Goal: Task Accomplishment & Management: Use online tool/utility

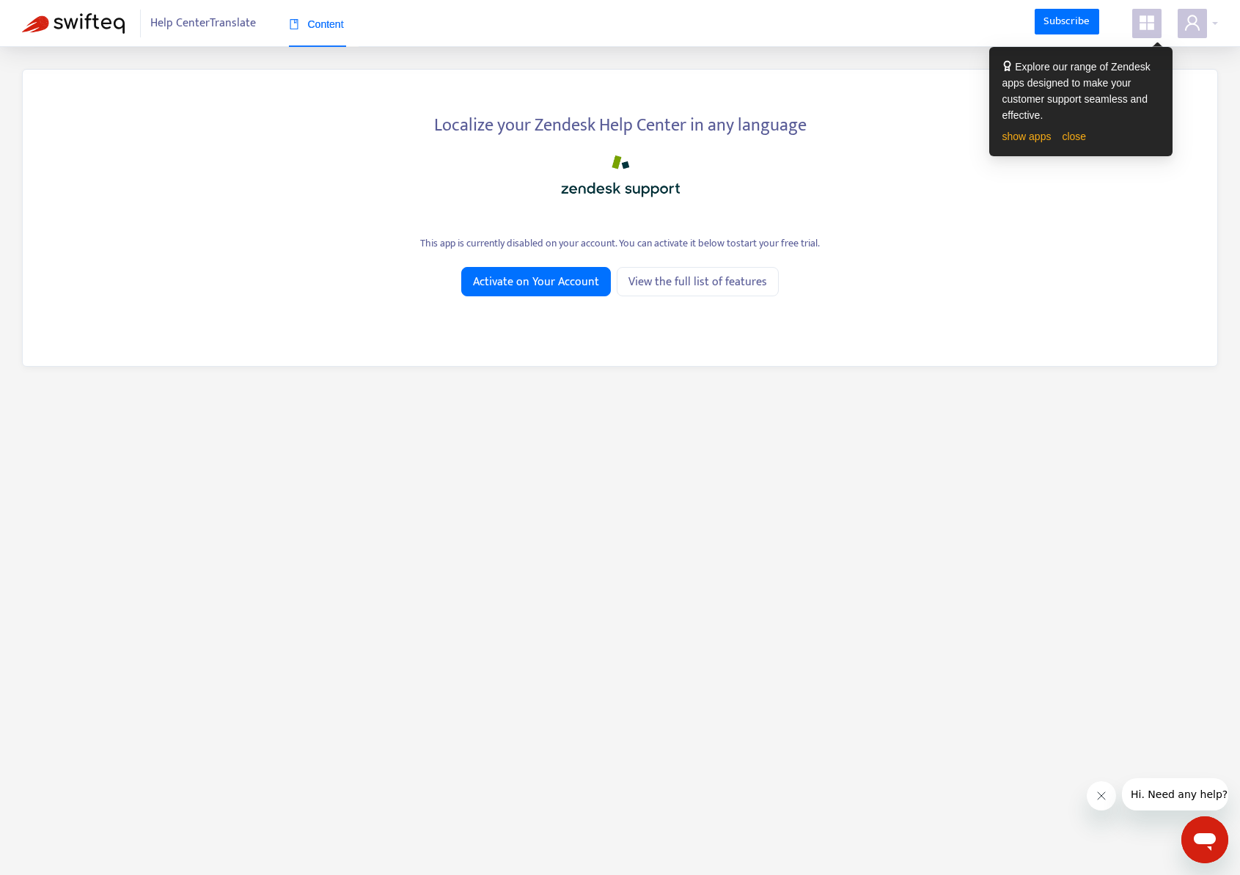
click at [203, 22] on span "Help Center Translate" at bounding box center [203, 24] width 106 height 28
click at [92, 27] on img at bounding box center [73, 23] width 103 height 21
click at [549, 283] on span "Activate on Your Account" at bounding box center [536, 282] width 126 height 18
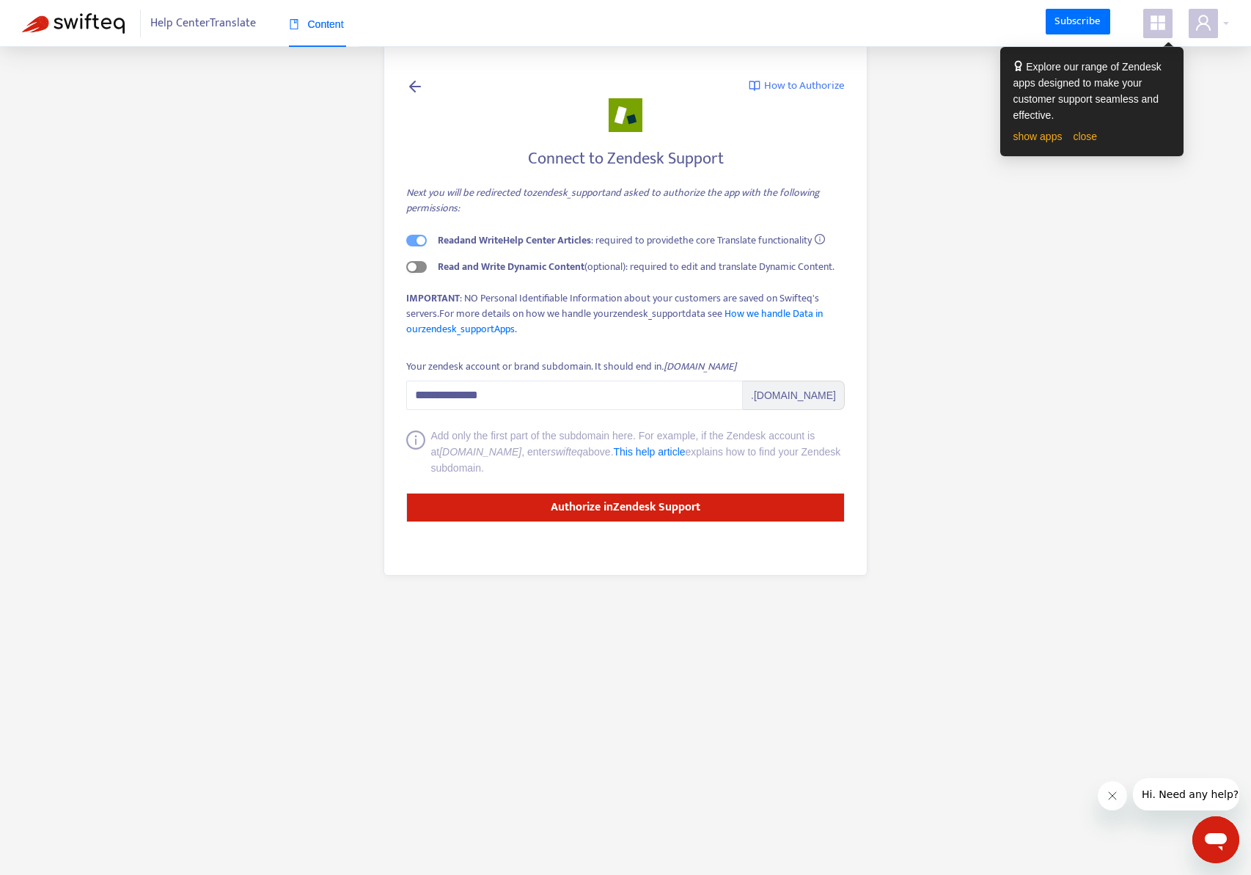
click at [415, 265] on div "button" at bounding box center [412, 266] width 9 height 9
drag, startPoint x: 558, startPoint y: 391, endPoint x: 191, endPoint y: 377, distance: 367.6
click at [191, 377] on main "**********" at bounding box center [625, 437] width 1251 height 875
type input "*"
paste input "**********"
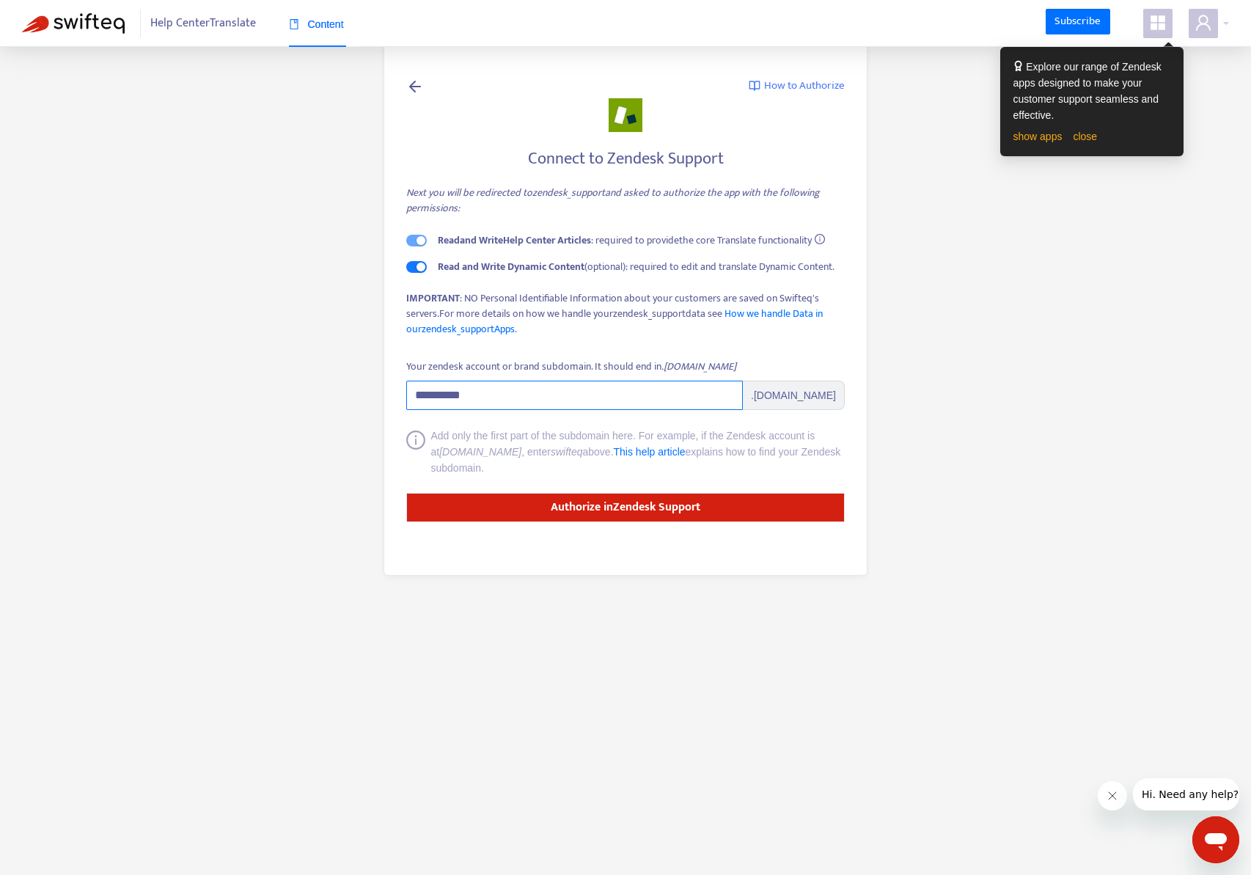
type input "**********"
click at [211, 494] on main "**********" at bounding box center [625, 437] width 1251 height 875
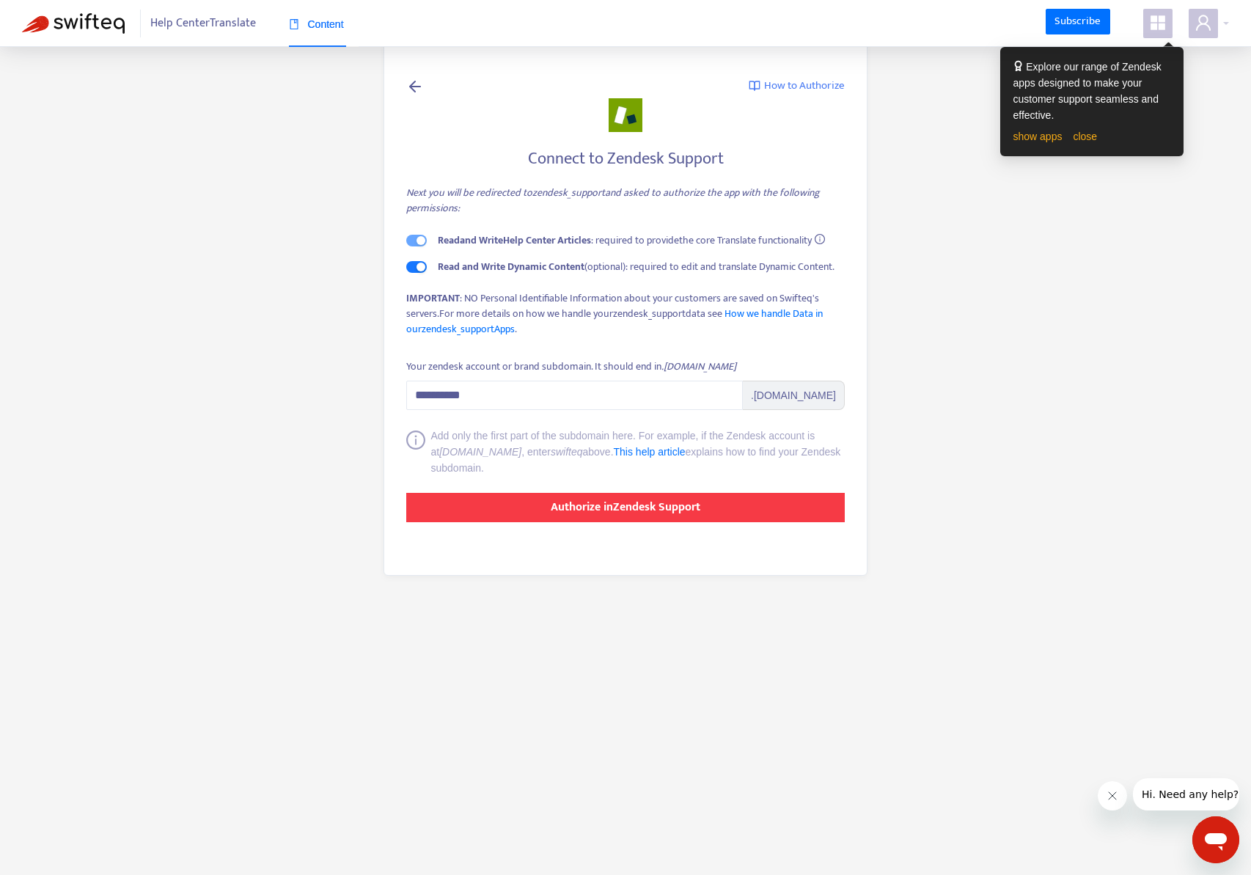
click at [663, 512] on strong "Authorize in Zendesk Support" at bounding box center [626, 507] width 150 height 20
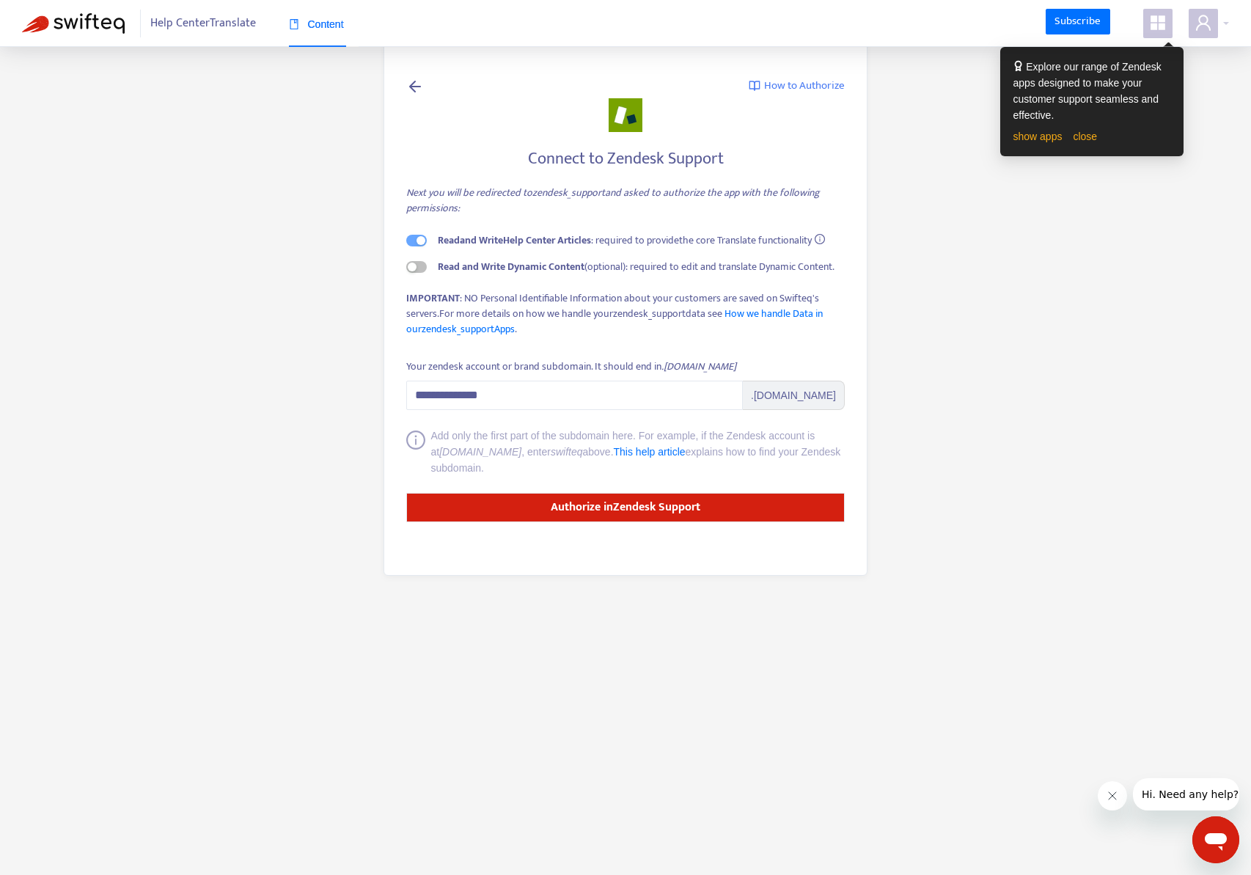
drag, startPoint x: 1009, startPoint y: 335, endPoint x: 998, endPoint y: 335, distance: 11.0
click at [1009, 335] on main "**********" at bounding box center [625, 437] width 1251 height 875
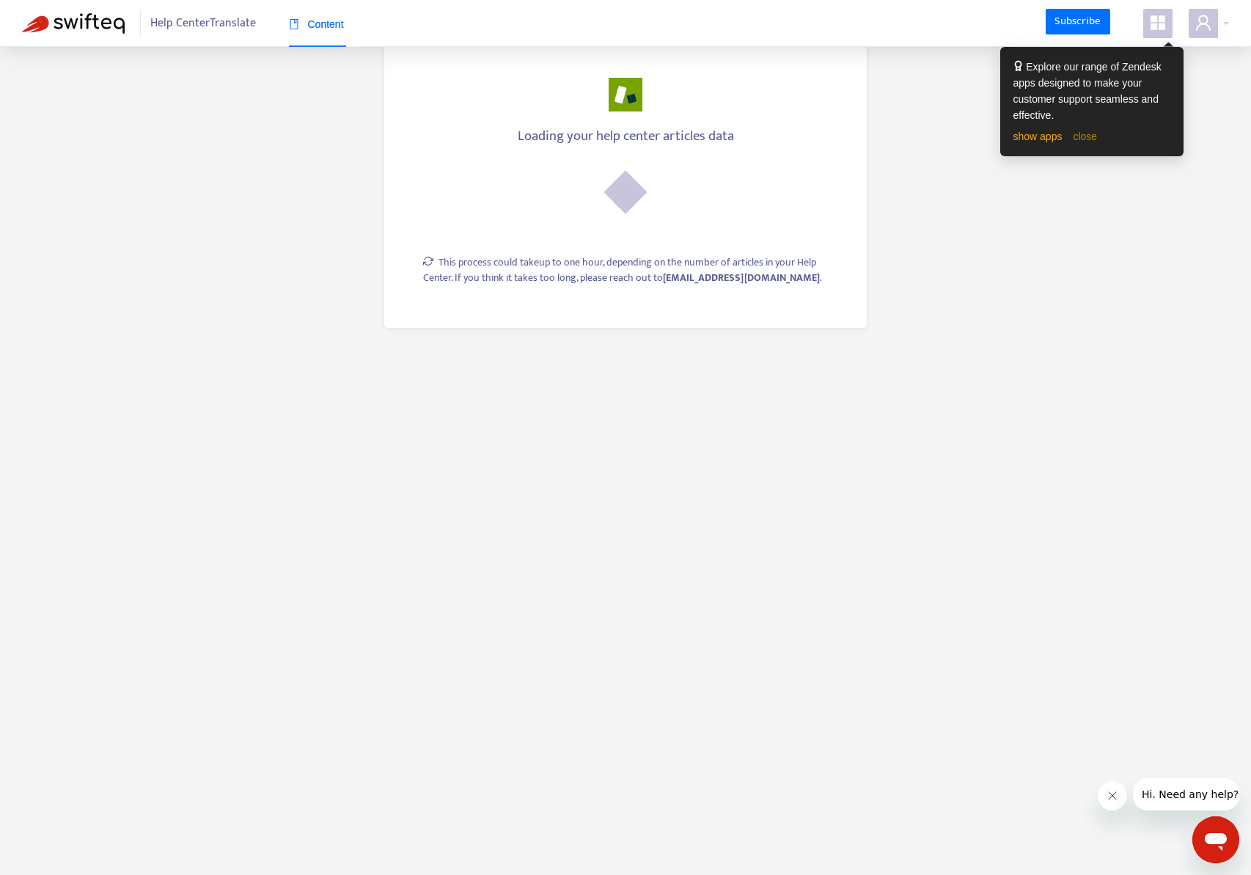
click at [1090, 133] on link "close" at bounding box center [1084, 136] width 24 height 12
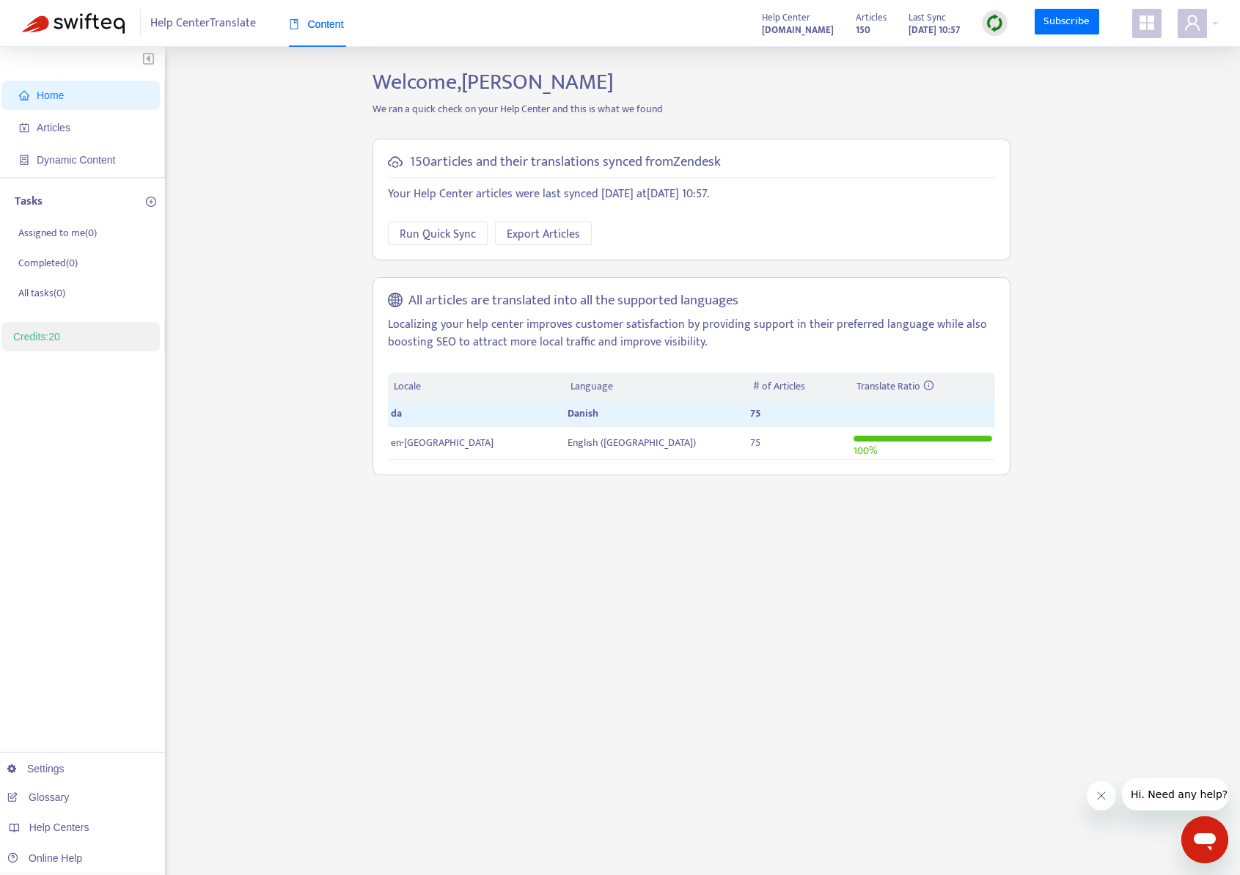
click at [1111, 801] on button "Luk besked fra firma" at bounding box center [1100, 795] width 29 height 29
click at [33, 339] on link "Credits: 20" at bounding box center [36, 337] width 47 height 12
click at [84, 285] on li "All tasks ( 0 )" at bounding box center [88, 293] width 147 height 30
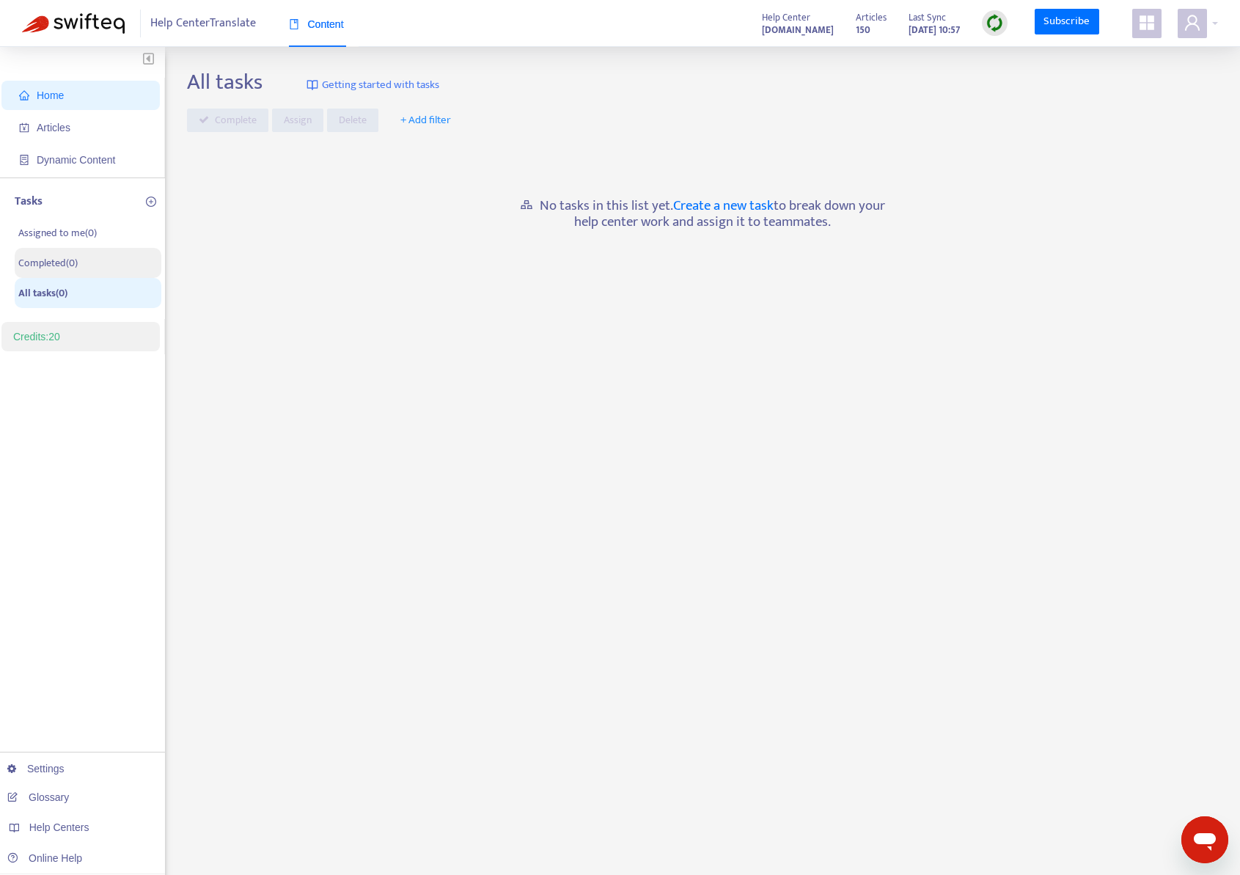
click at [88, 260] on li "Completed ( 0 )" at bounding box center [88, 263] width 147 height 30
click at [94, 236] on p "Assigned to me ( 0 )" at bounding box center [57, 232] width 78 height 15
click at [99, 260] on li "Completed ( 0 )" at bounding box center [88, 263] width 147 height 30
click at [67, 90] on span "Home" at bounding box center [83, 95] width 129 height 29
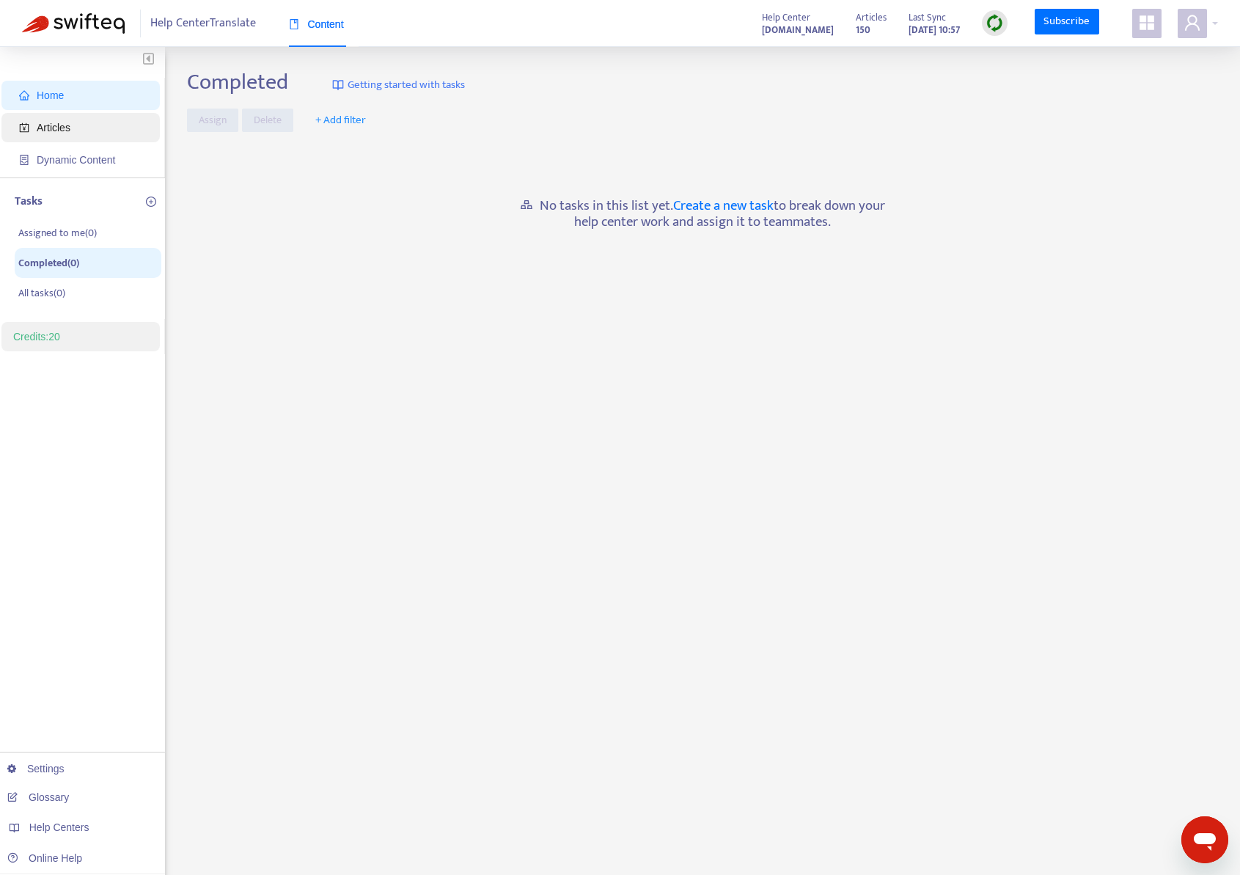
click at [67, 130] on span "Articles" at bounding box center [54, 128] width 34 height 12
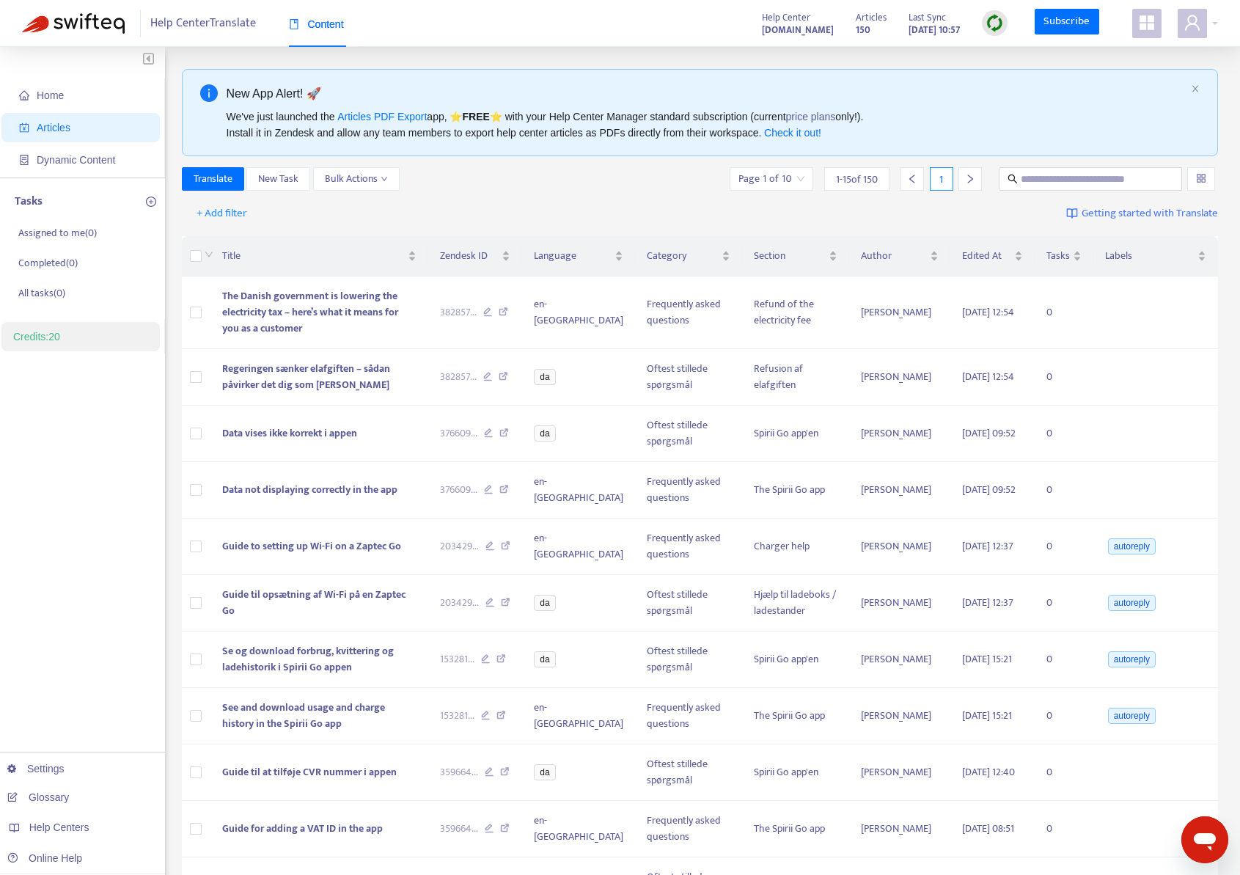
click at [496, 177] on div "Translate New Task Bulk Actions Page 1 of 10 1 - 15 of 150 1" at bounding box center [700, 178] width 1037 height 23
click at [235, 219] on span "+ Add filter" at bounding box center [221, 214] width 51 height 18
click at [237, 243] on span "Language" at bounding box center [243, 243] width 92 height 16
click at [271, 216] on div at bounding box center [229, 214] width 89 height 18
click at [236, 269] on div "en-[GEOGRAPHIC_DATA]" at bounding box center [321, 265] width 255 height 16
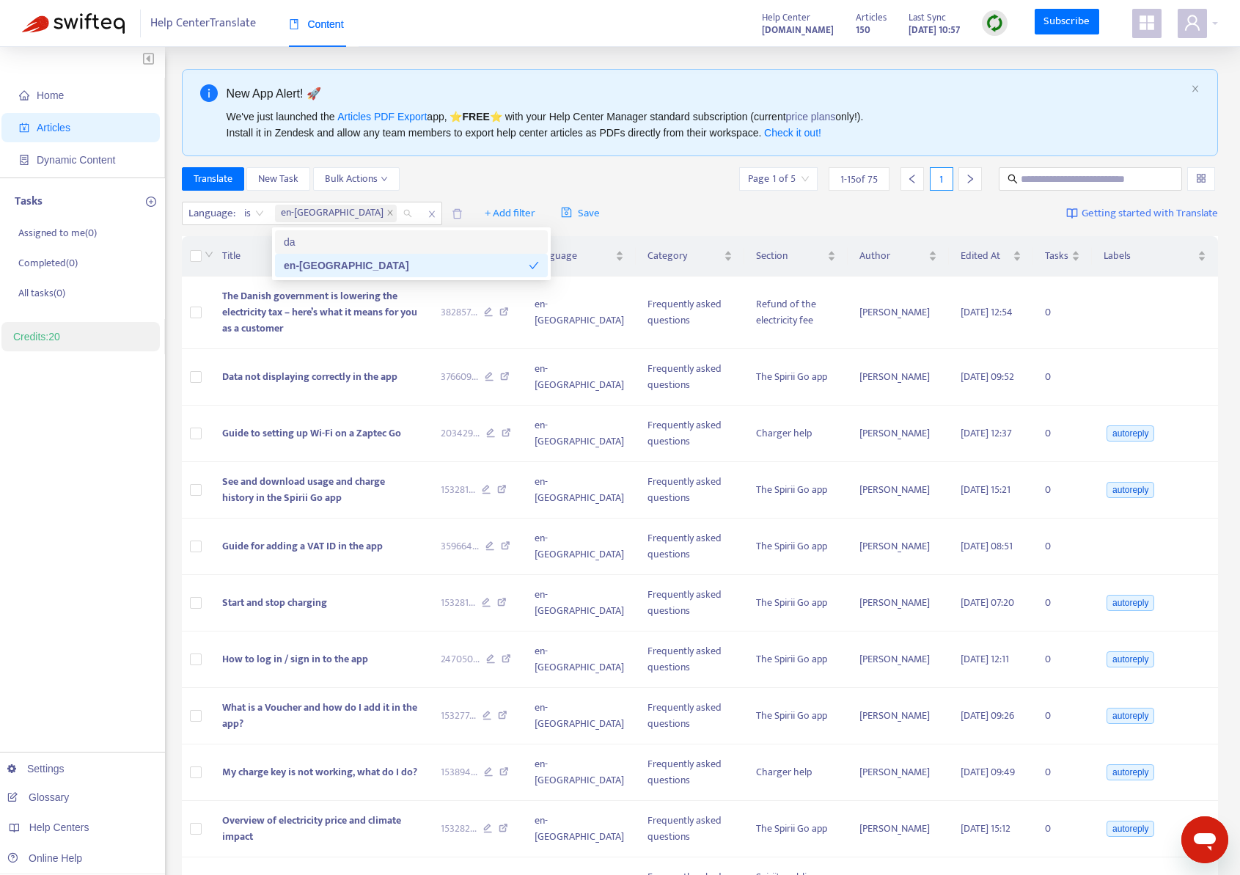
click at [653, 175] on div "Translate New Task Bulk Actions Page 1 of 5 1 - 15 of 75 1" at bounding box center [700, 178] width 1037 height 23
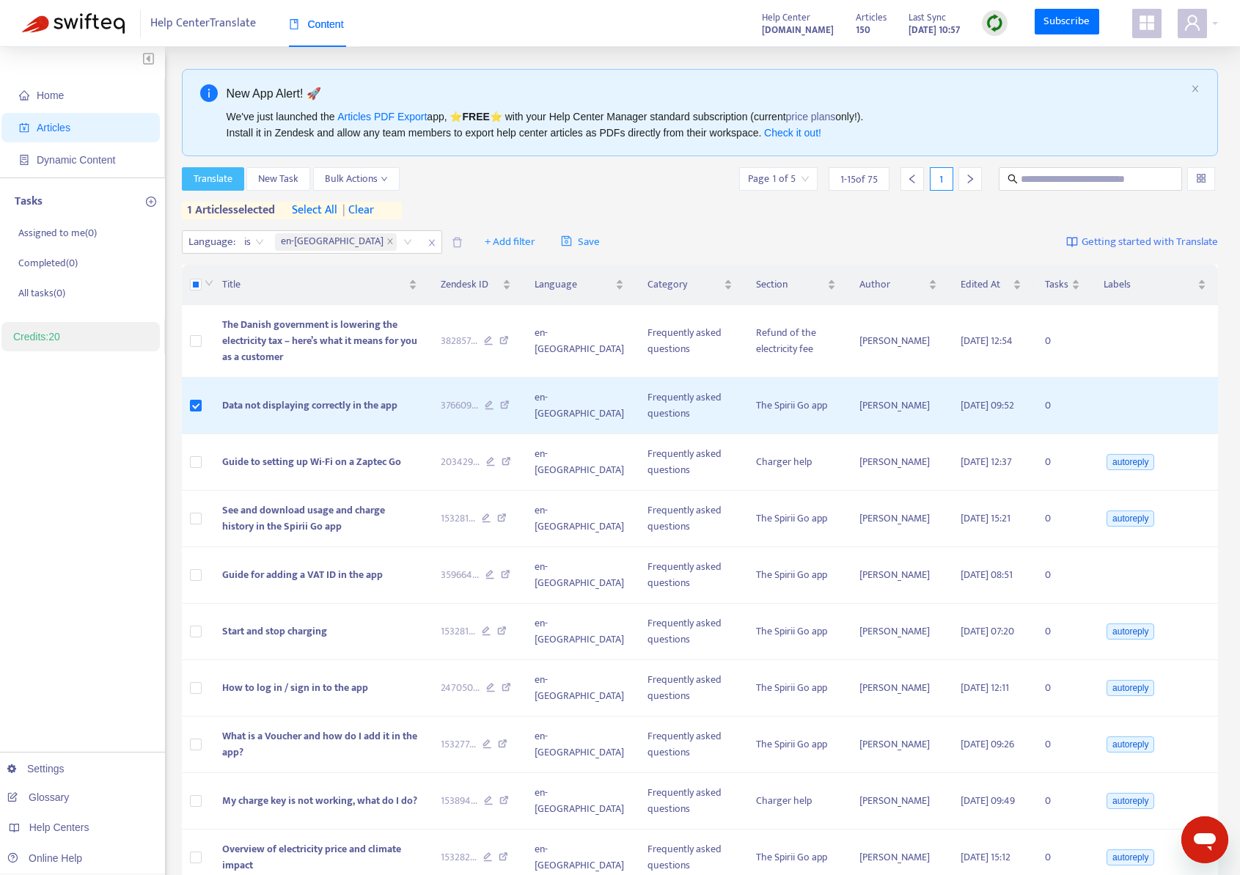
click at [218, 177] on span "Translate" at bounding box center [213, 179] width 39 height 16
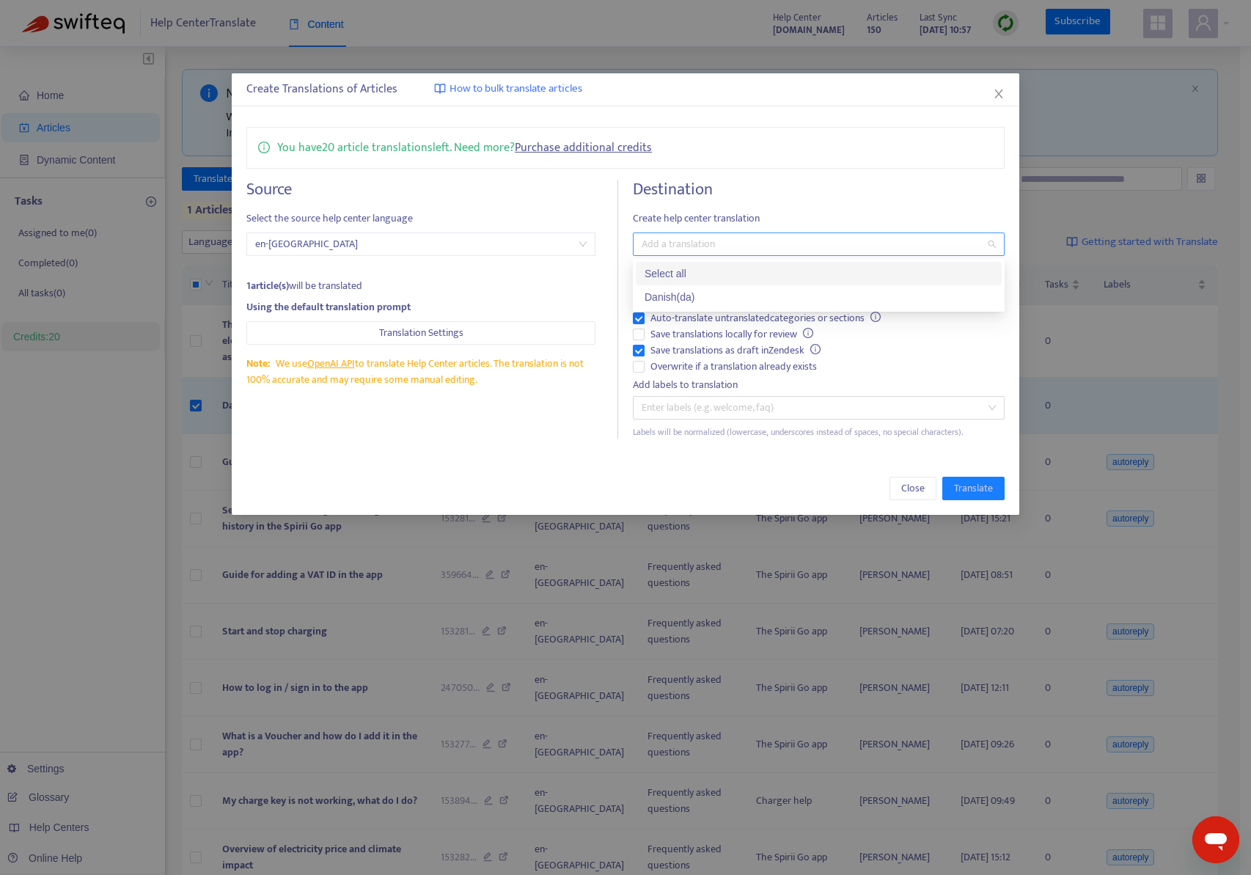
click at [727, 249] on div at bounding box center [811, 244] width 350 height 18
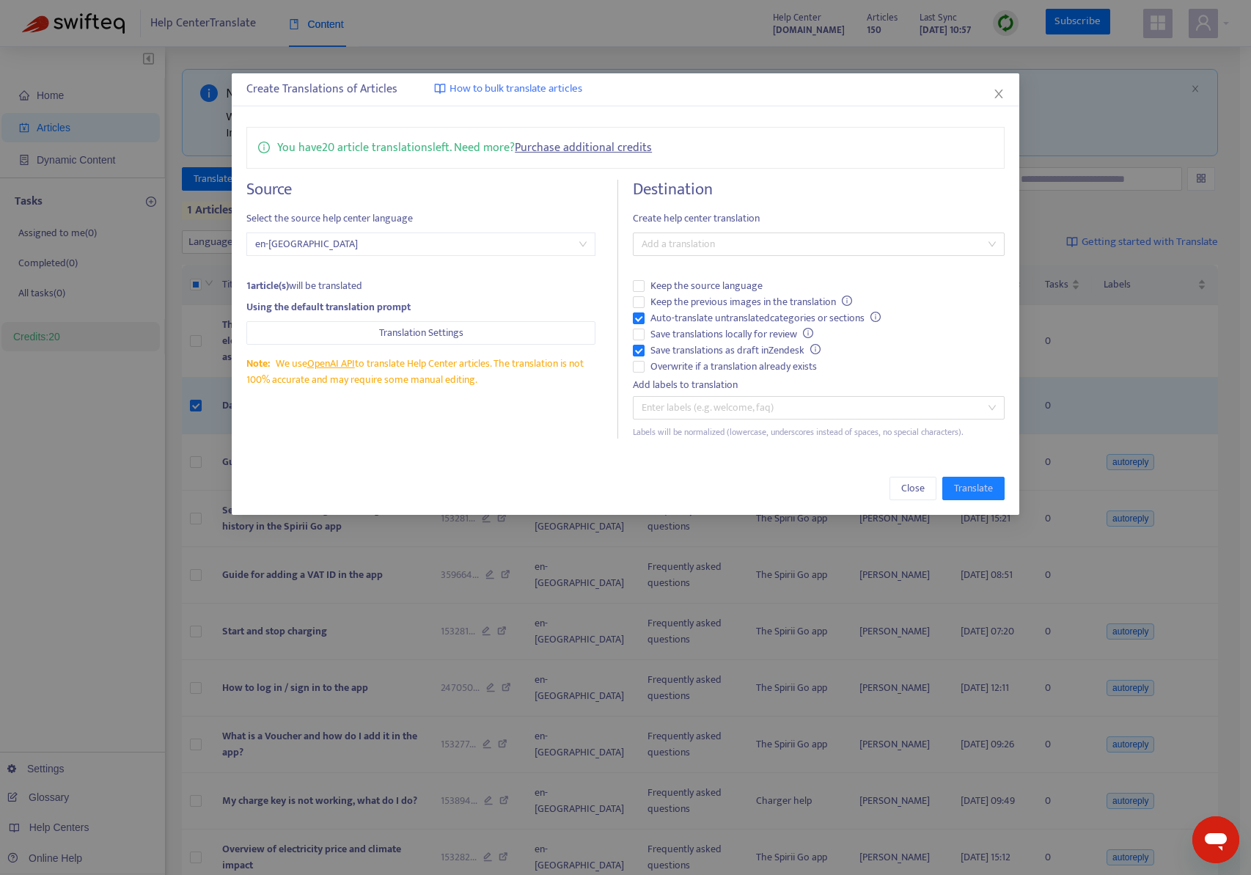
click at [798, 181] on h4 "Destination" at bounding box center [819, 190] width 372 height 20
click at [841, 411] on div at bounding box center [811, 408] width 350 height 18
click at [773, 239] on div at bounding box center [811, 244] width 350 height 18
click at [773, 238] on div at bounding box center [811, 244] width 350 height 18
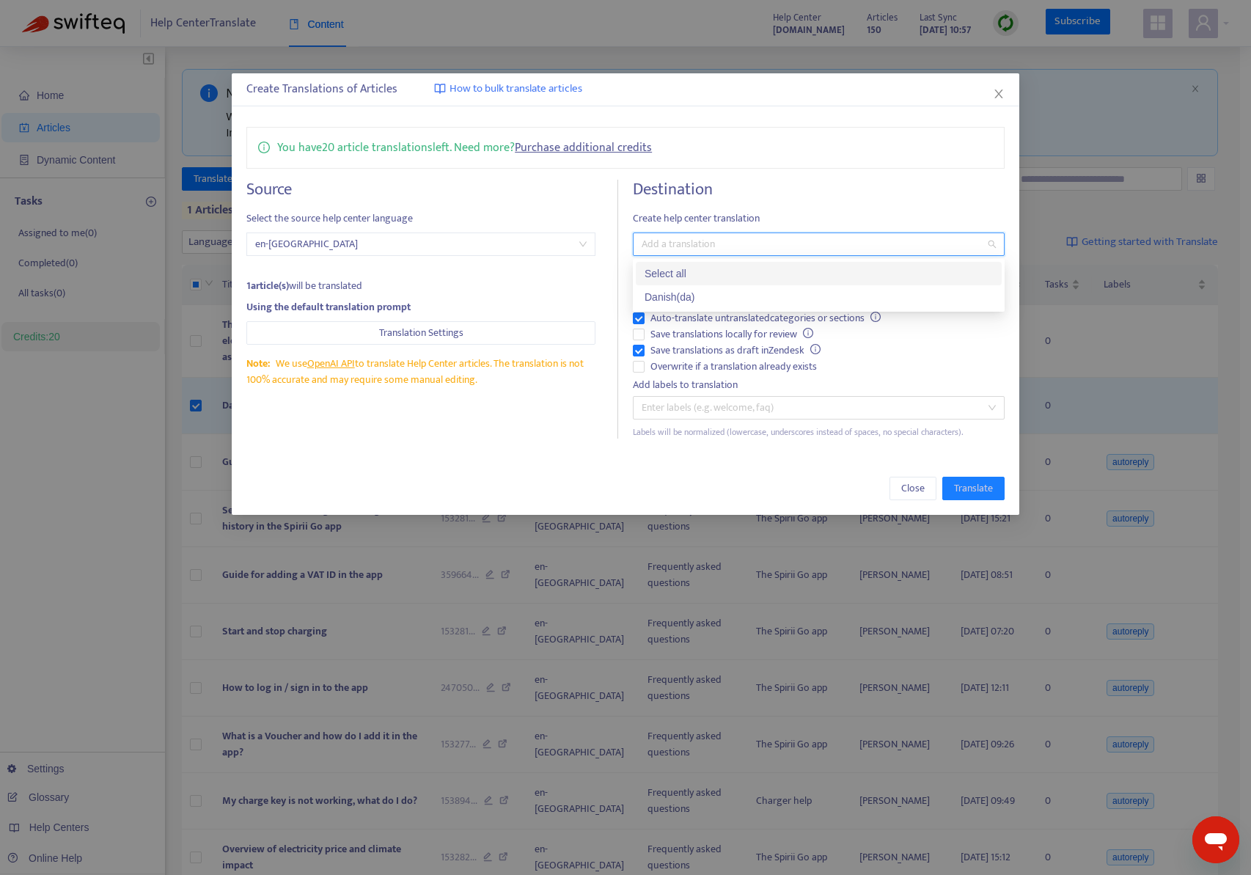
click at [786, 244] on div at bounding box center [811, 244] width 350 height 18
click at [792, 238] on div at bounding box center [811, 244] width 350 height 18
click at [827, 216] on span "Create help center translation" at bounding box center [819, 218] width 372 height 16
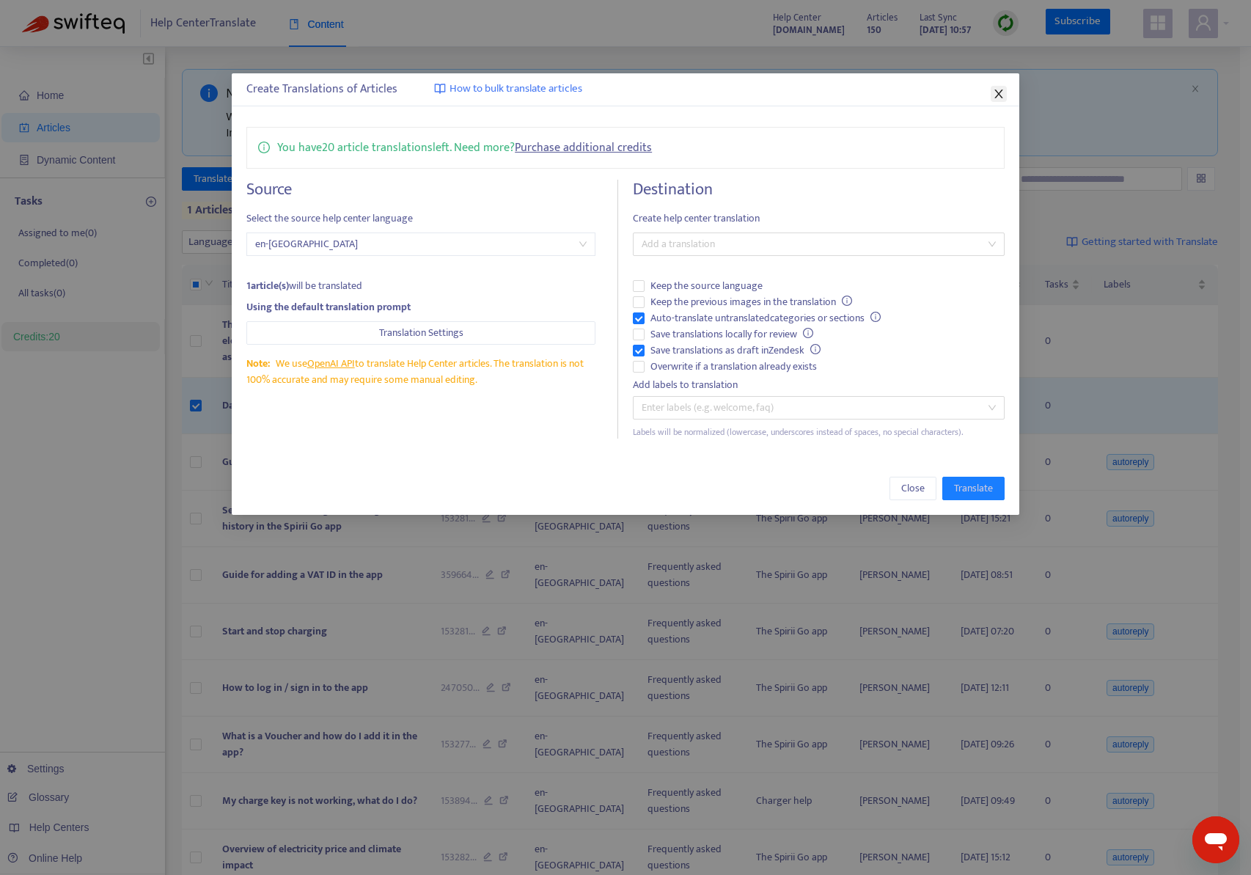
click at [1002, 94] on icon "close" at bounding box center [999, 94] width 12 height 12
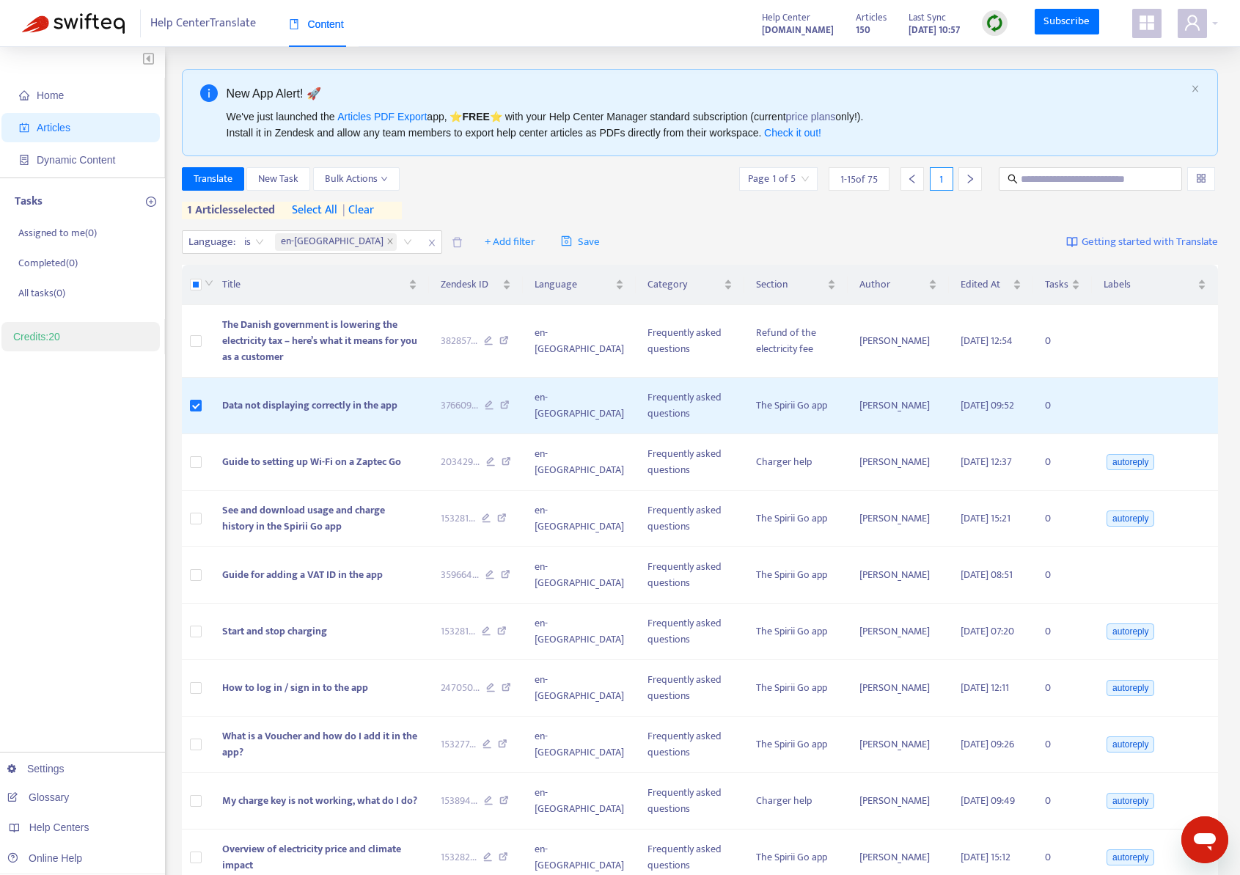
click at [648, 227] on div "Language : is en-gb + Add filter Save Getting started with Translate" at bounding box center [700, 242] width 1037 height 34
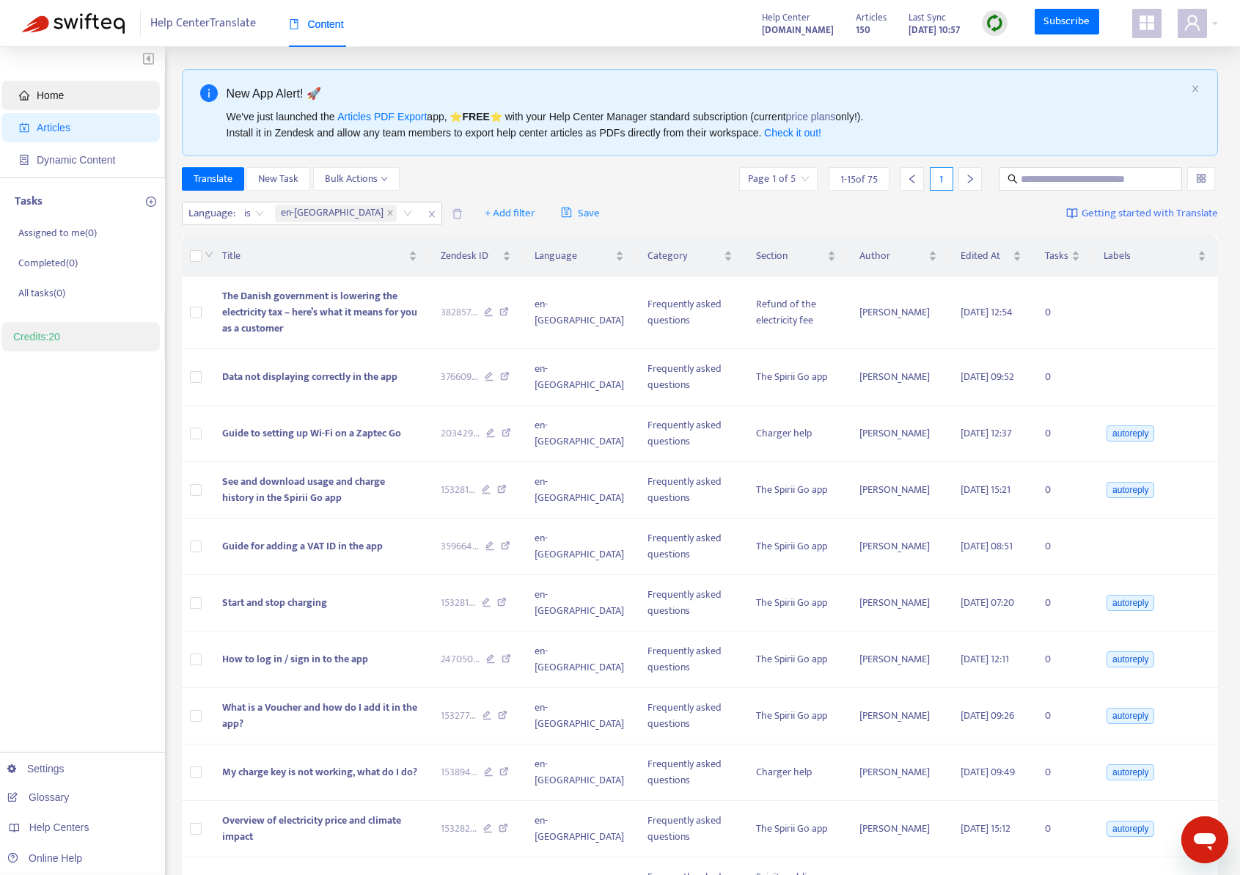
click at [81, 100] on span "Home" at bounding box center [83, 95] width 129 height 29
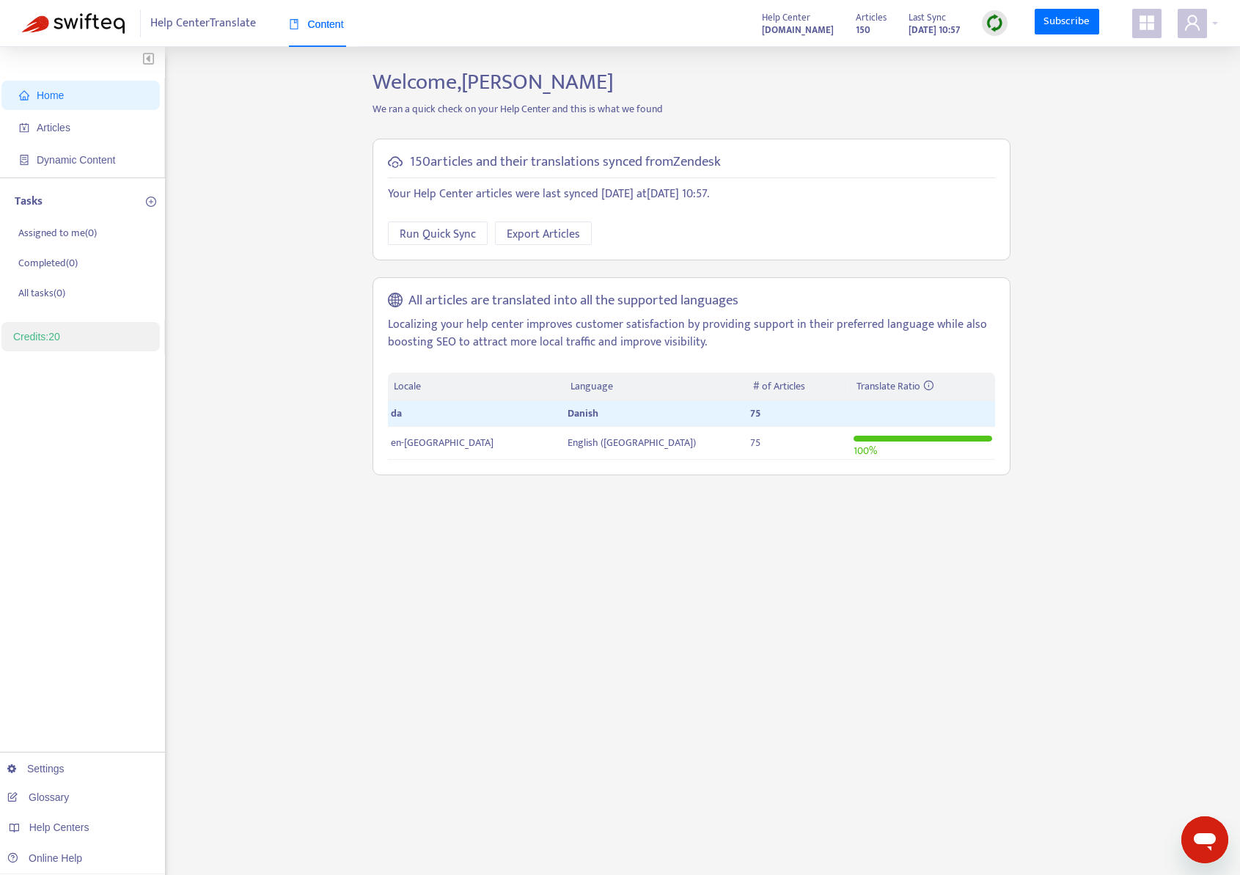
click at [292, 312] on div "Home Articles Dynamic Content Tasks Assigned to me ( 0 ) Completed ( 0 ) All ta…" at bounding box center [620, 498] width 1196 height 858
click at [412, 235] on span "Run Quick Sync" at bounding box center [438, 234] width 76 height 18
click at [253, 285] on div "Home Articles Dynamic Content Tasks Assigned to me ( 0 ) Completed ( 0 ) All ta…" at bounding box center [620, 498] width 1196 height 858
click at [61, 131] on span "Articles" at bounding box center [54, 128] width 34 height 12
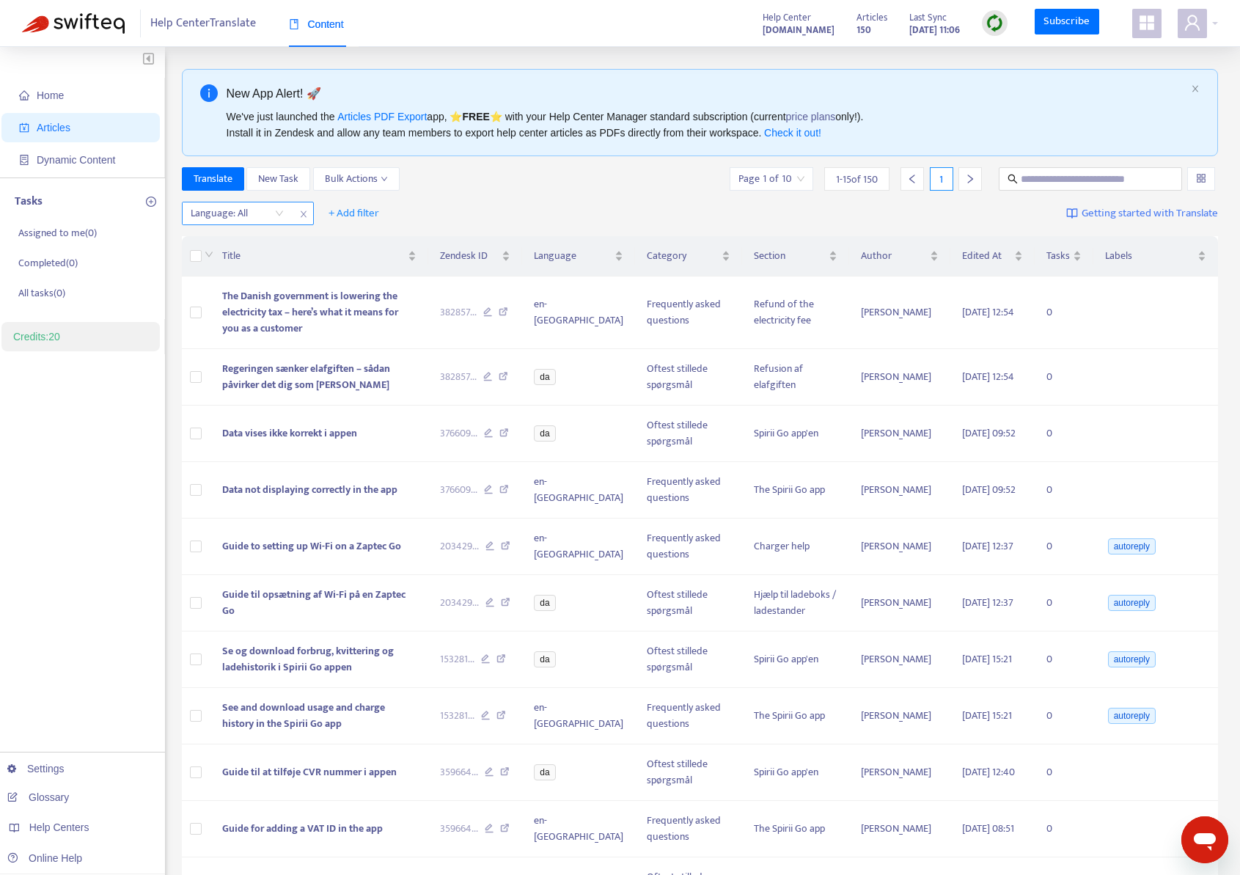
click at [255, 211] on div at bounding box center [229, 214] width 89 height 18
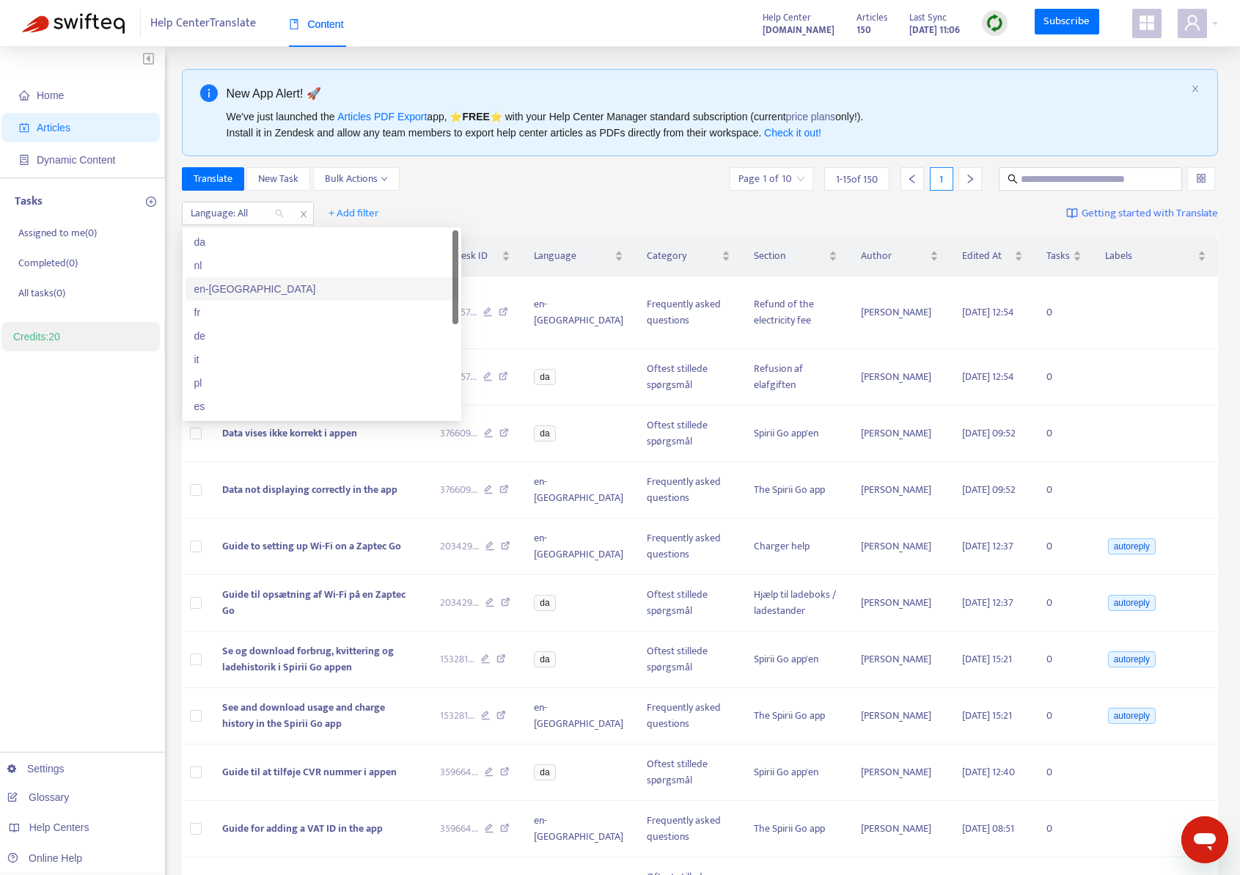
click at [269, 294] on div "en-[GEOGRAPHIC_DATA]" at bounding box center [321, 289] width 255 height 16
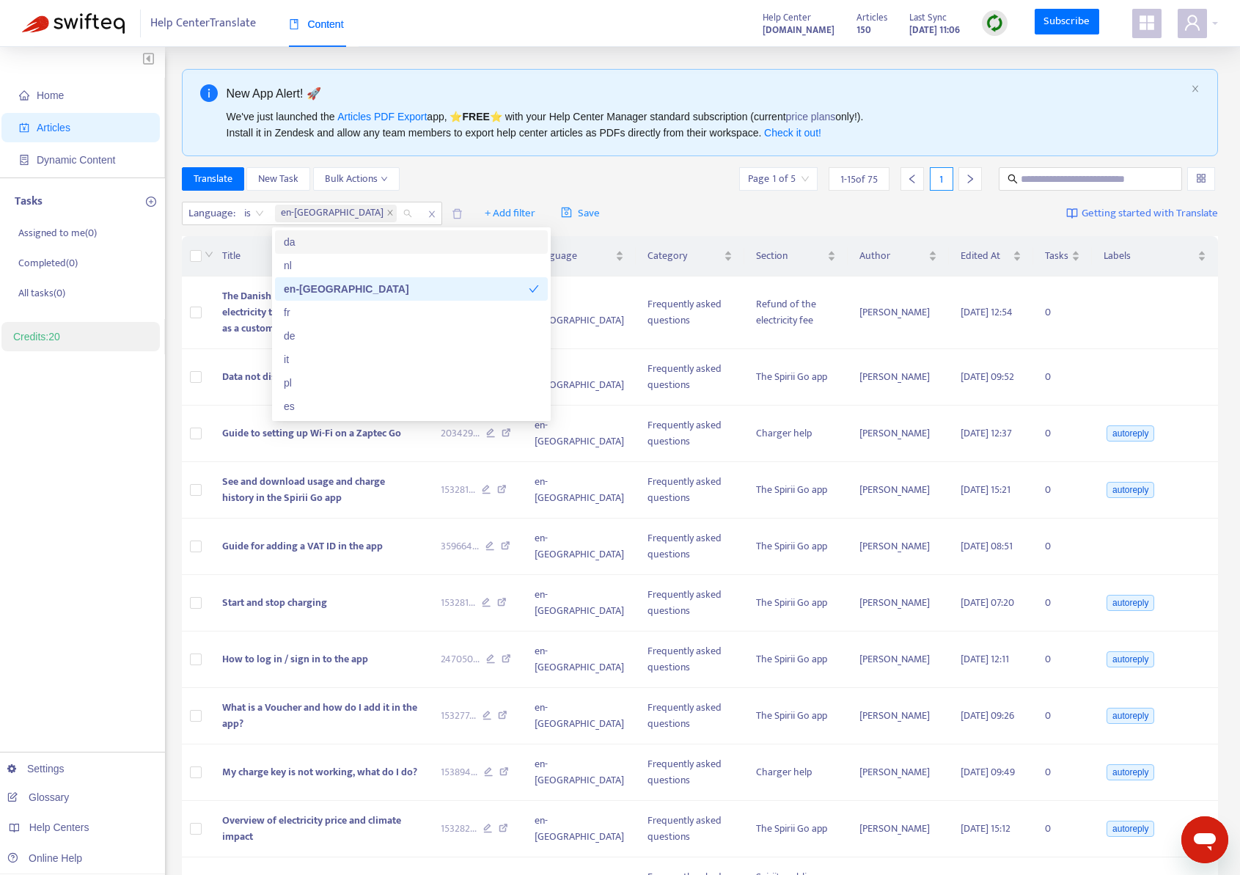
click at [587, 187] on div "Translate New Task Bulk Actions Page 1 of 5 1 - 15 of 75 1" at bounding box center [700, 178] width 1037 height 23
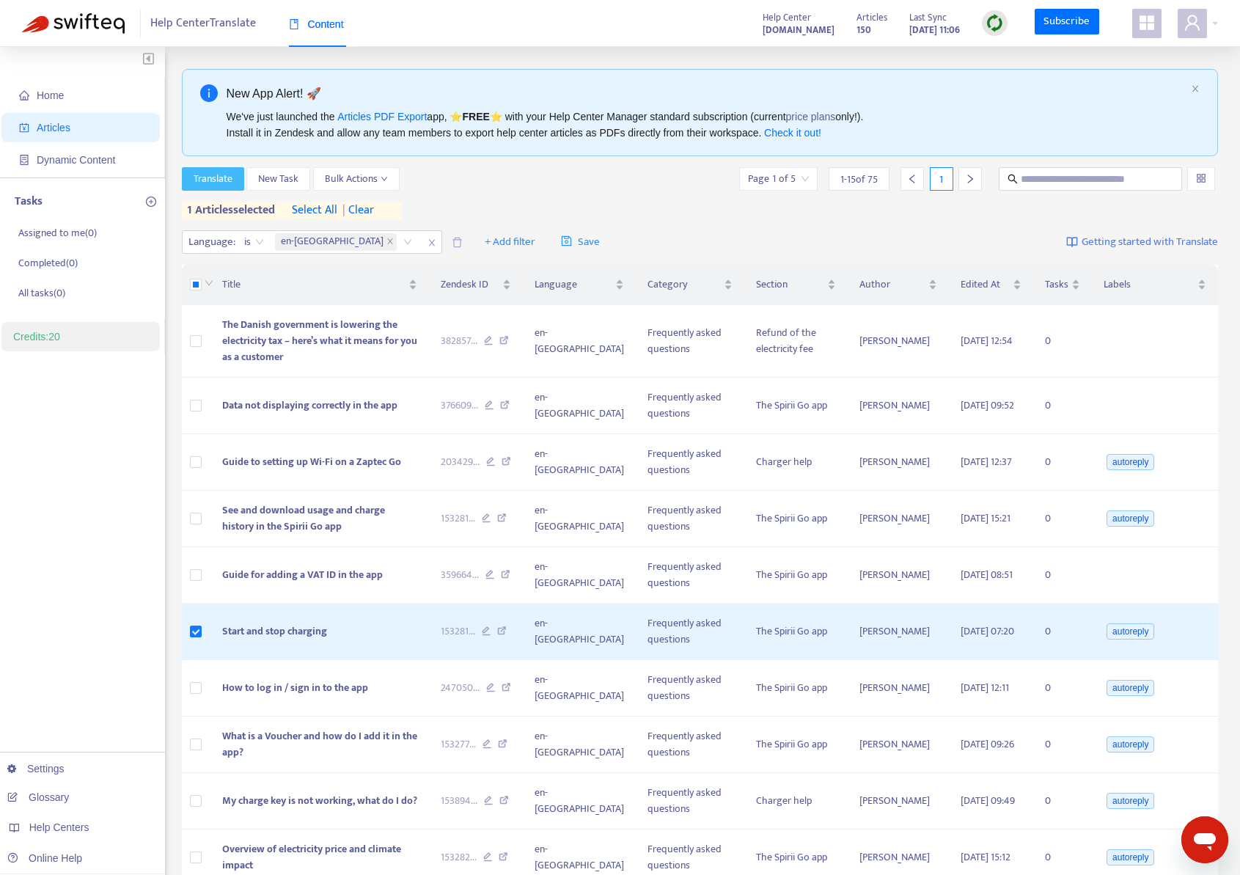
click at [211, 177] on span "Translate" at bounding box center [213, 179] width 39 height 16
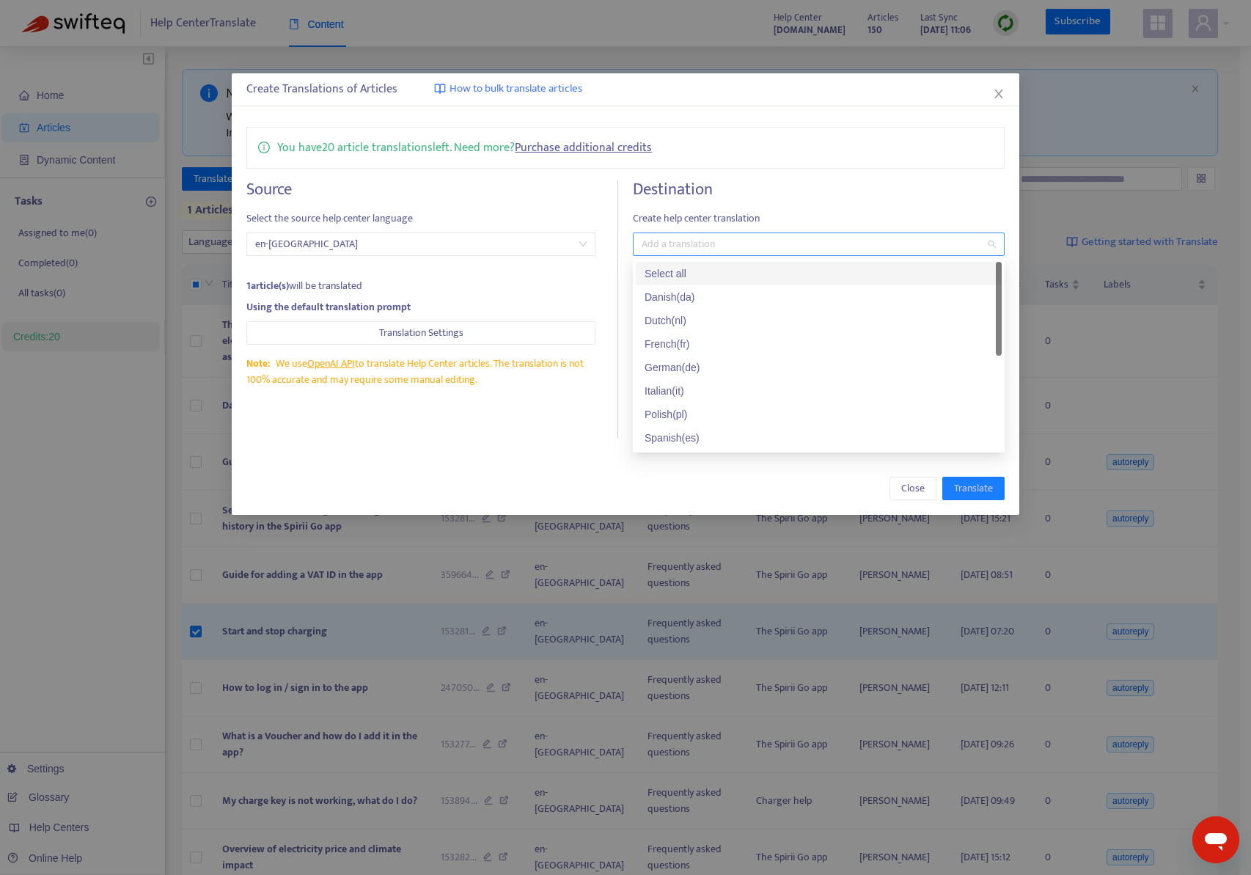
click at [787, 235] on div at bounding box center [811, 244] width 350 height 18
click at [775, 314] on div "French ( fr )" at bounding box center [818, 322] width 348 height 16
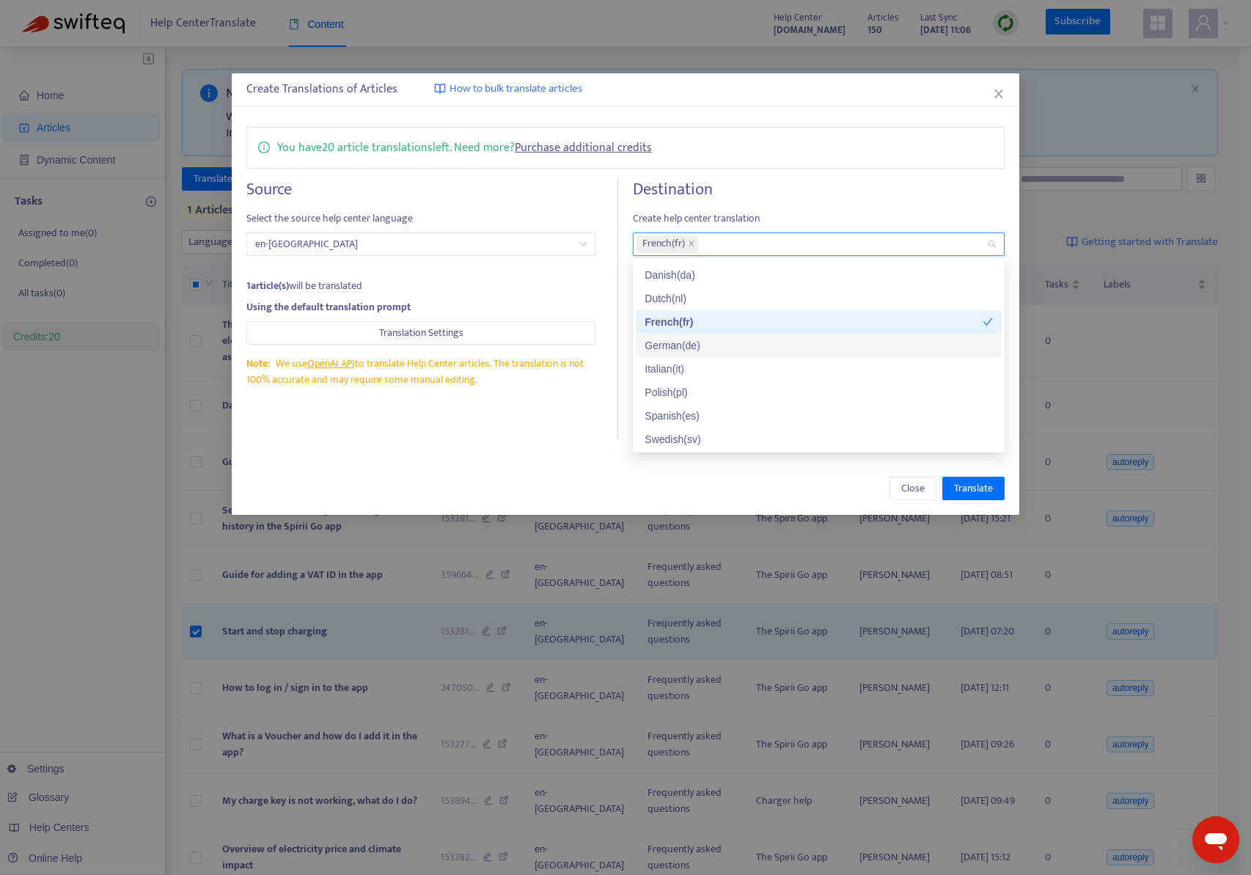
click at [815, 347] on div "German ( de )" at bounding box center [818, 345] width 348 height 16
click at [786, 296] on div "Dutch ( nl )" at bounding box center [818, 298] width 348 height 16
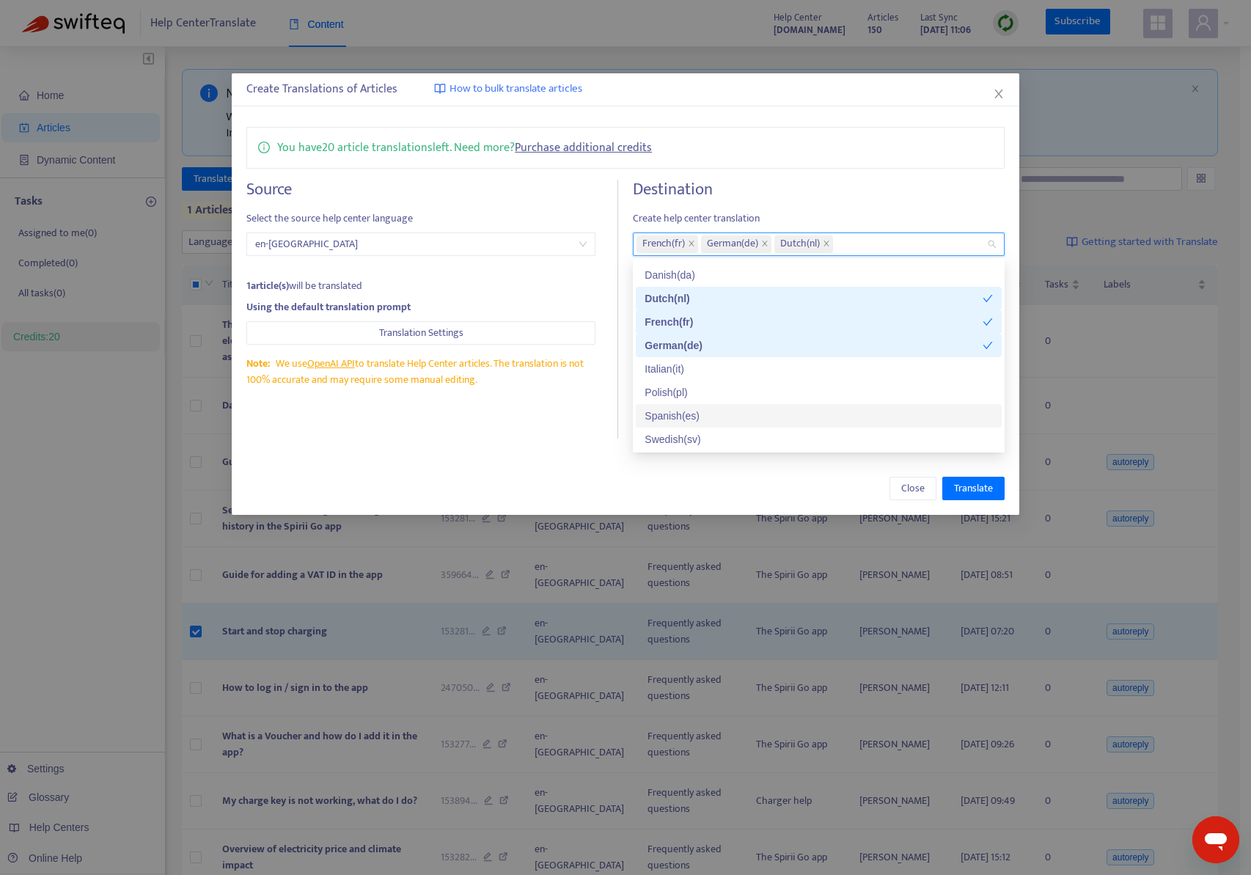
click at [769, 411] on div "Spanish ( es )" at bounding box center [818, 416] width 348 height 16
click at [764, 438] on div "Swedish ( sv )" at bounding box center [818, 439] width 348 height 16
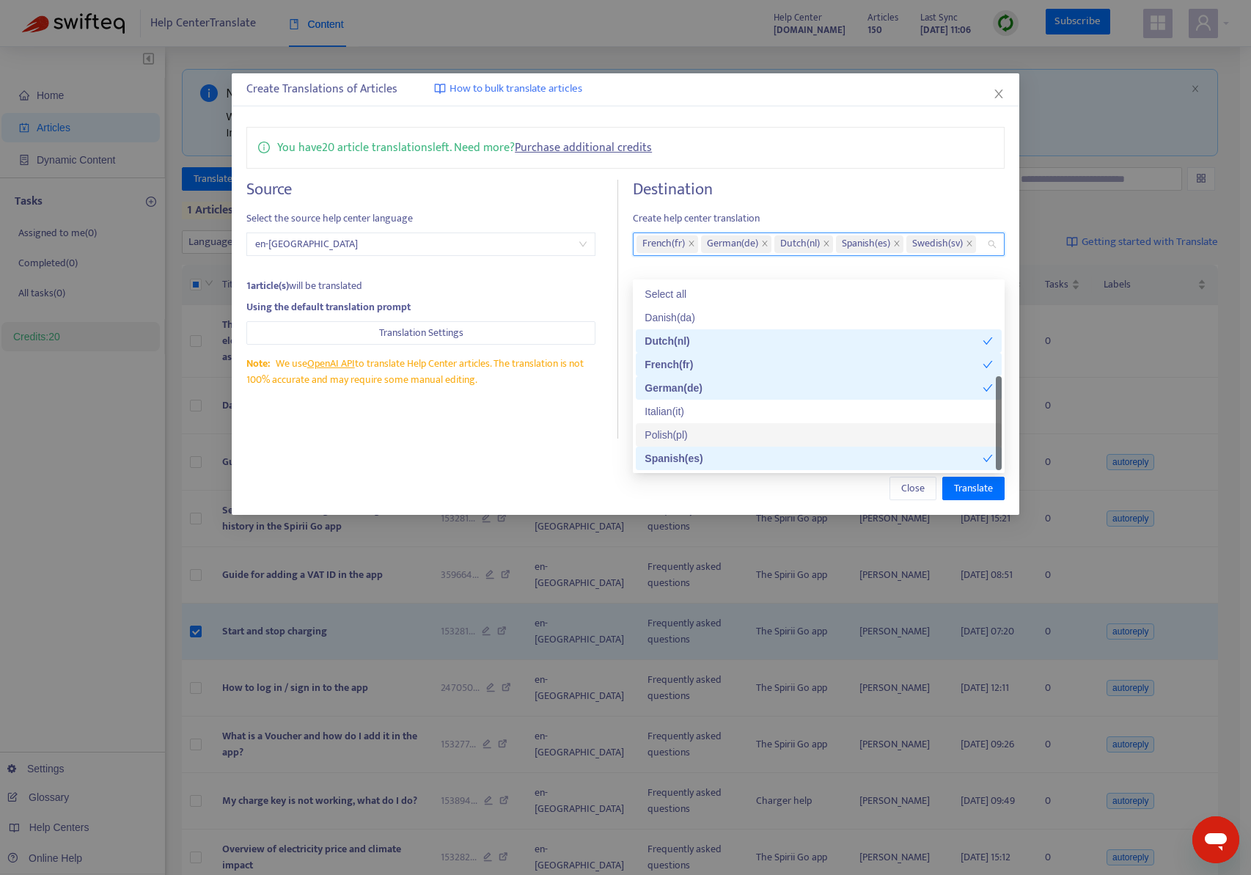
scroll to position [23, 0]
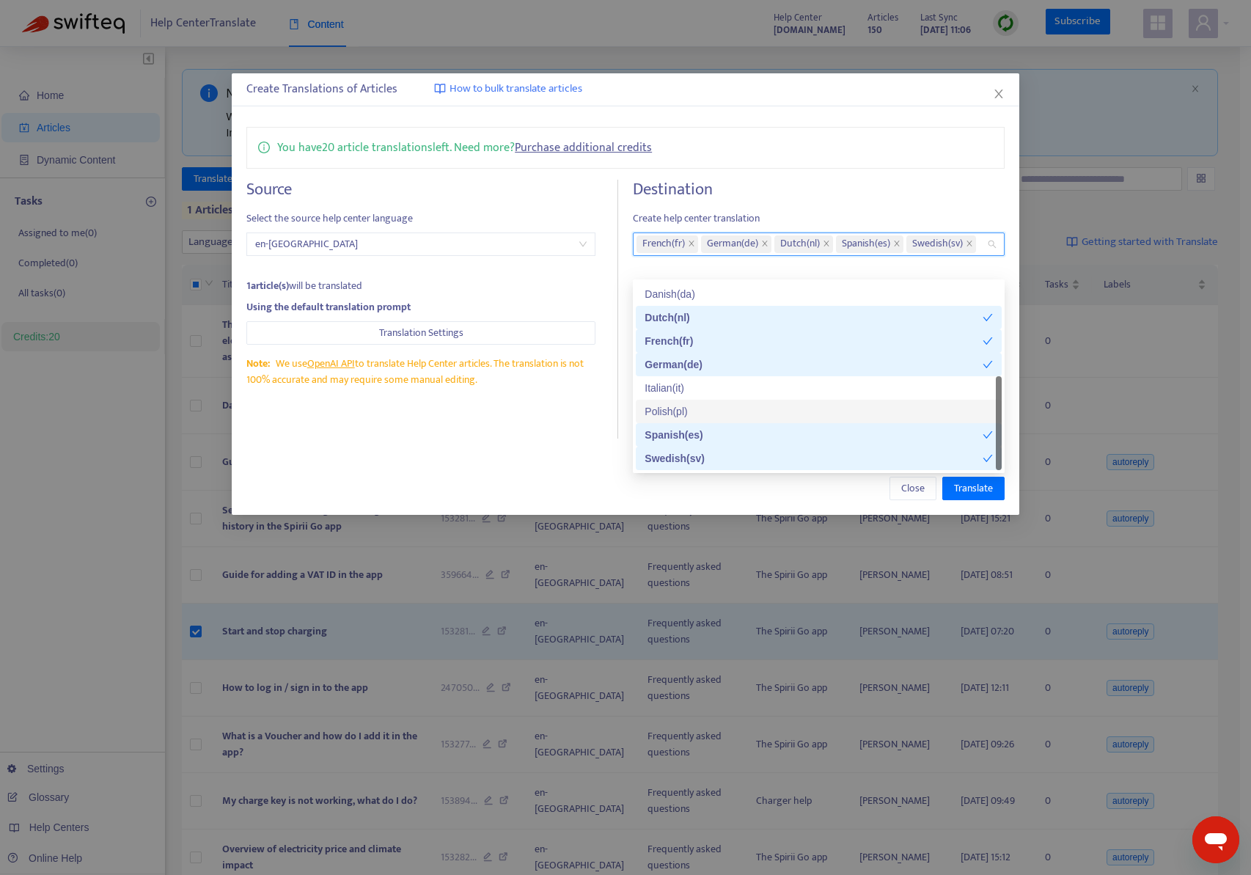
click at [726, 411] on div "Polish ( pl )" at bounding box center [818, 411] width 348 height 16
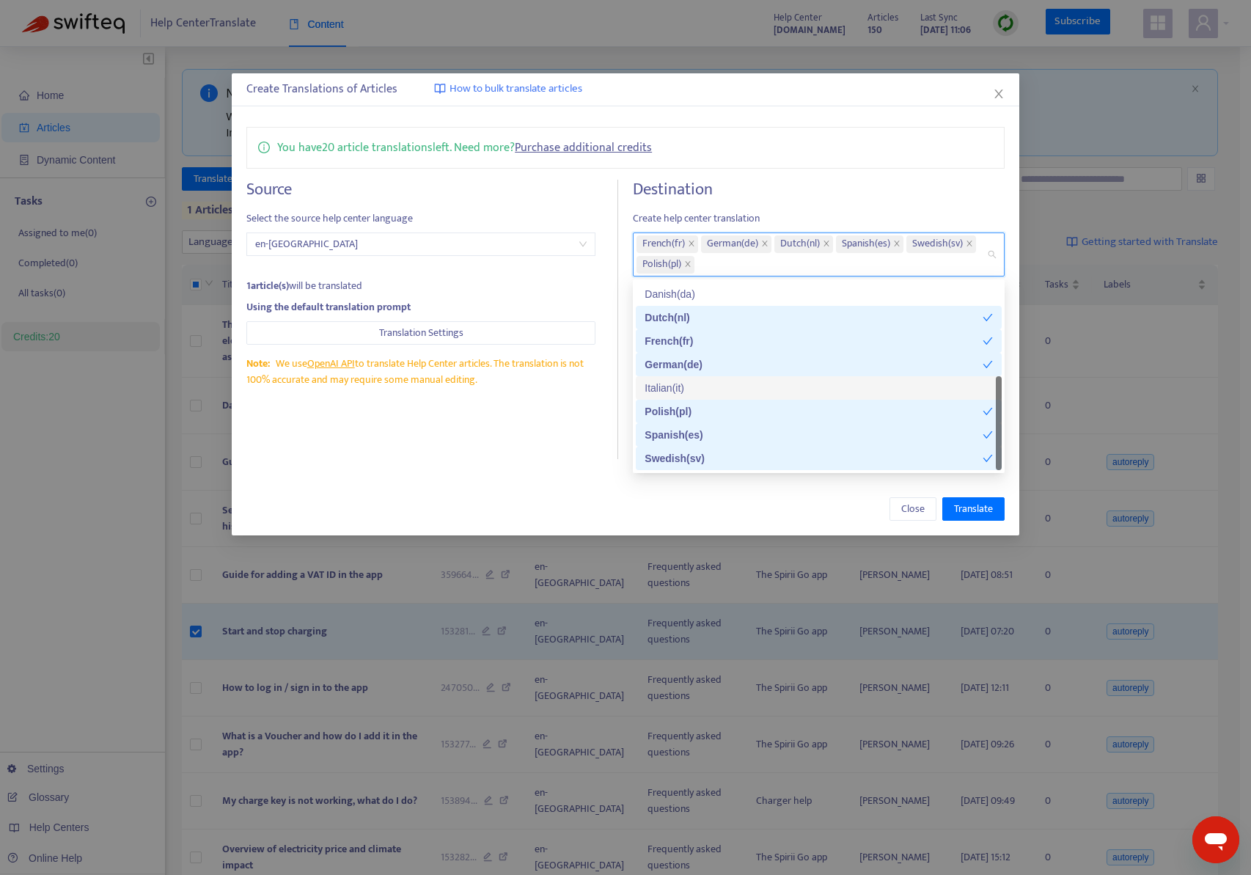
click at [734, 388] on div "Italian ( it )" at bounding box center [818, 388] width 348 height 16
click at [746, 497] on div "Close Translate" at bounding box center [625, 508] width 758 height 23
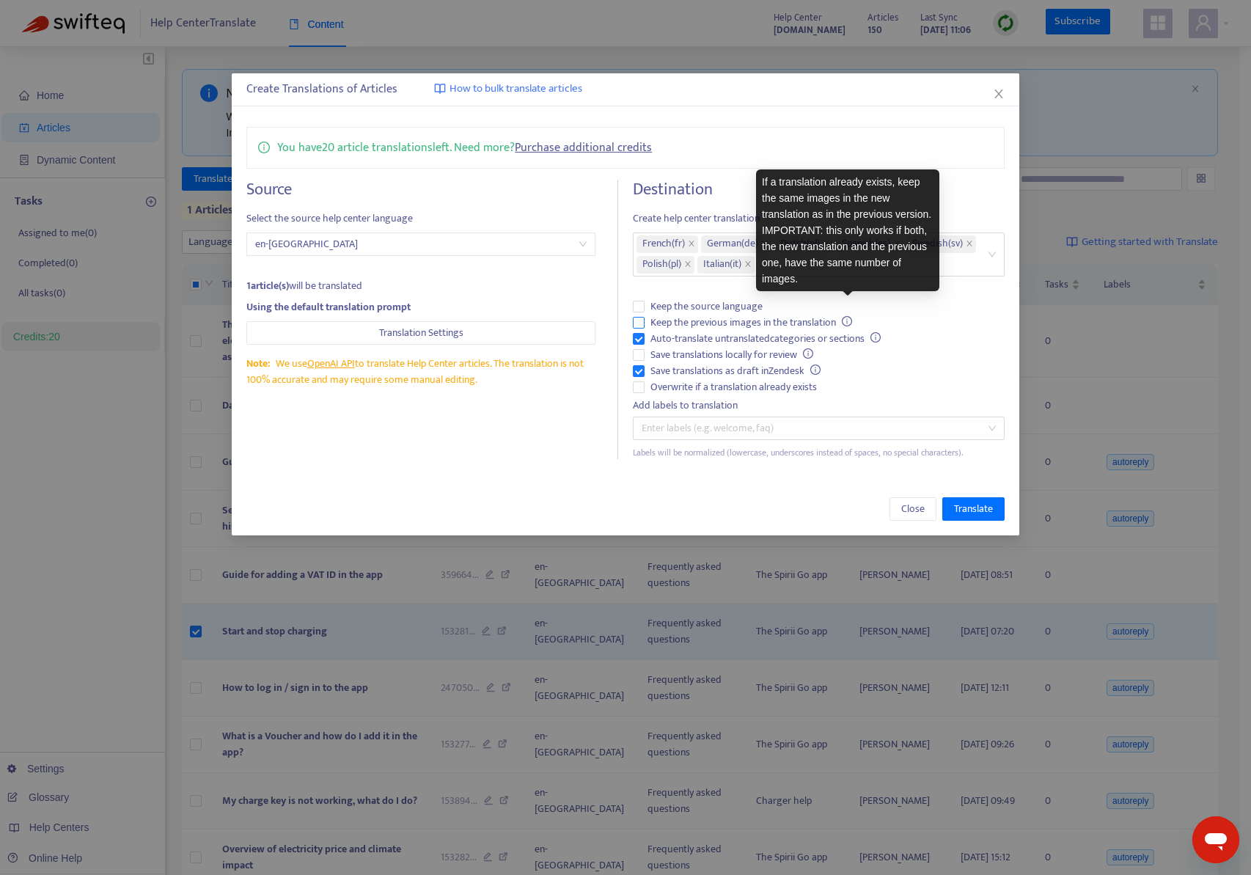
click at [847, 320] on icon "info-circle" at bounding box center [846, 321] width 1 height 5
click at [847, 322] on icon "info-circle" at bounding box center [846, 321] width 1 height 5
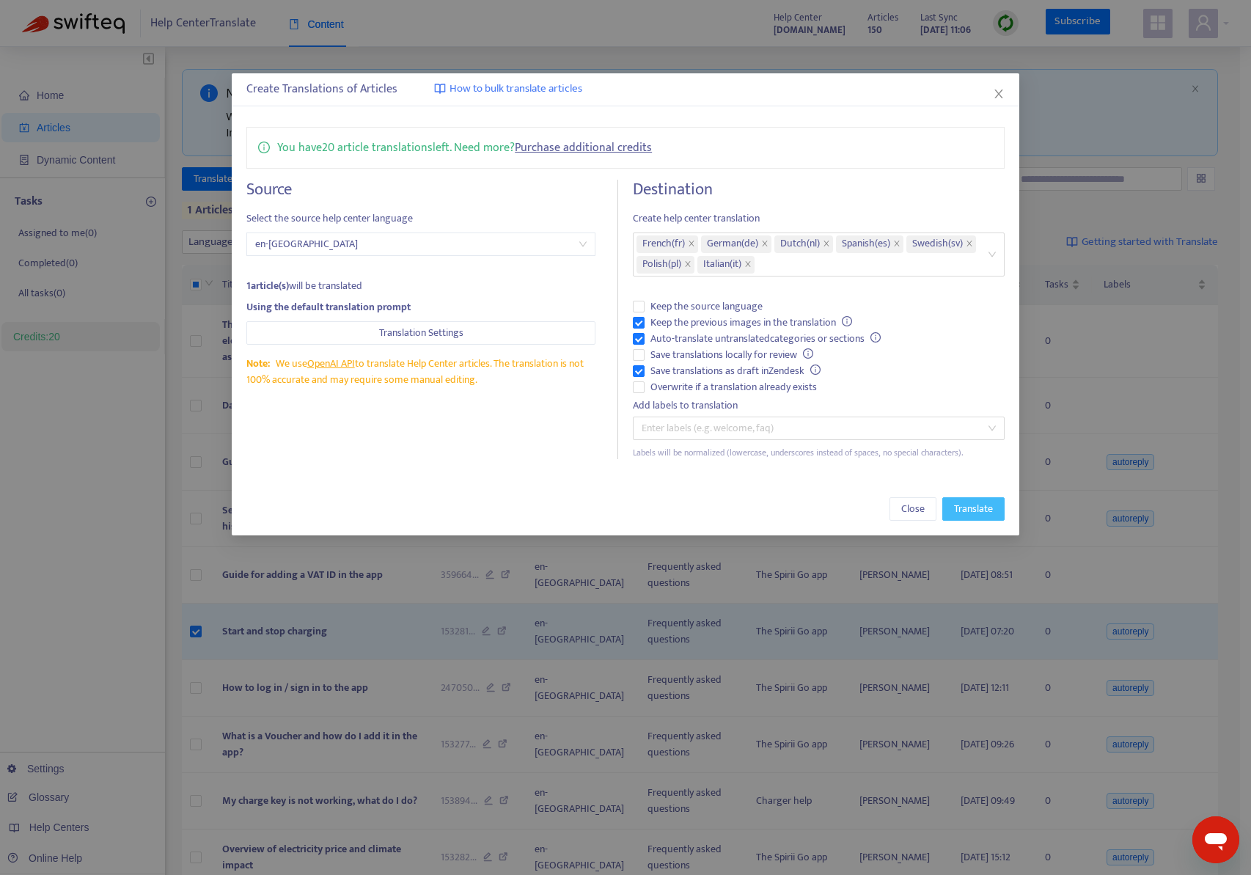
click at [960, 506] on span "Translate" at bounding box center [973, 509] width 39 height 16
